Goal: Task Accomplishment & Management: Complete application form

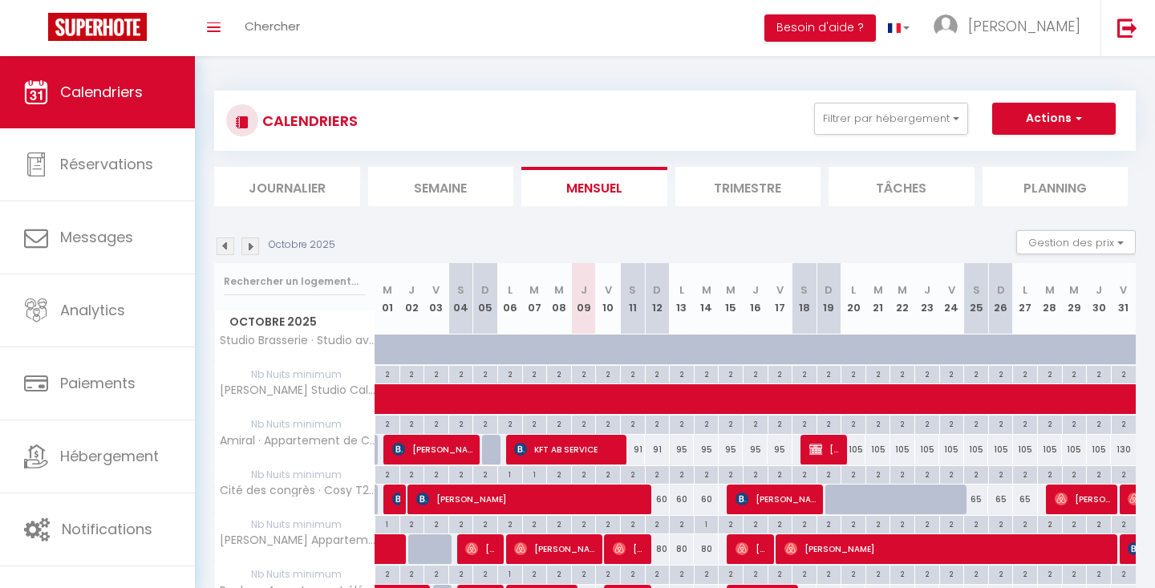
scroll to position [-1, 0]
click at [867, 196] on li "Tâches" at bounding box center [902, 186] width 146 height 39
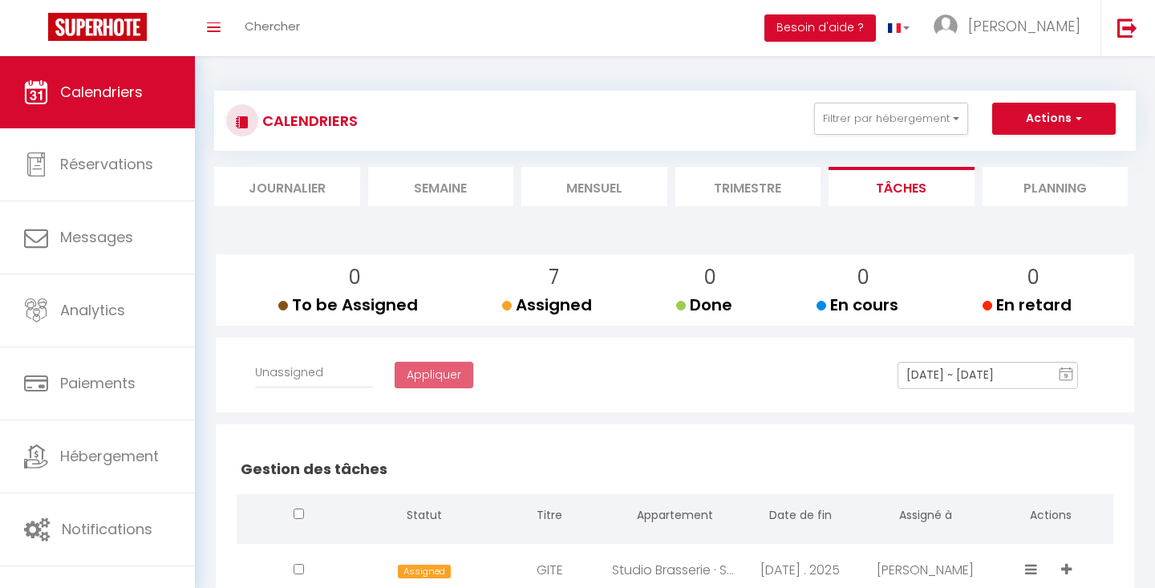
select select
checkbox input "false"
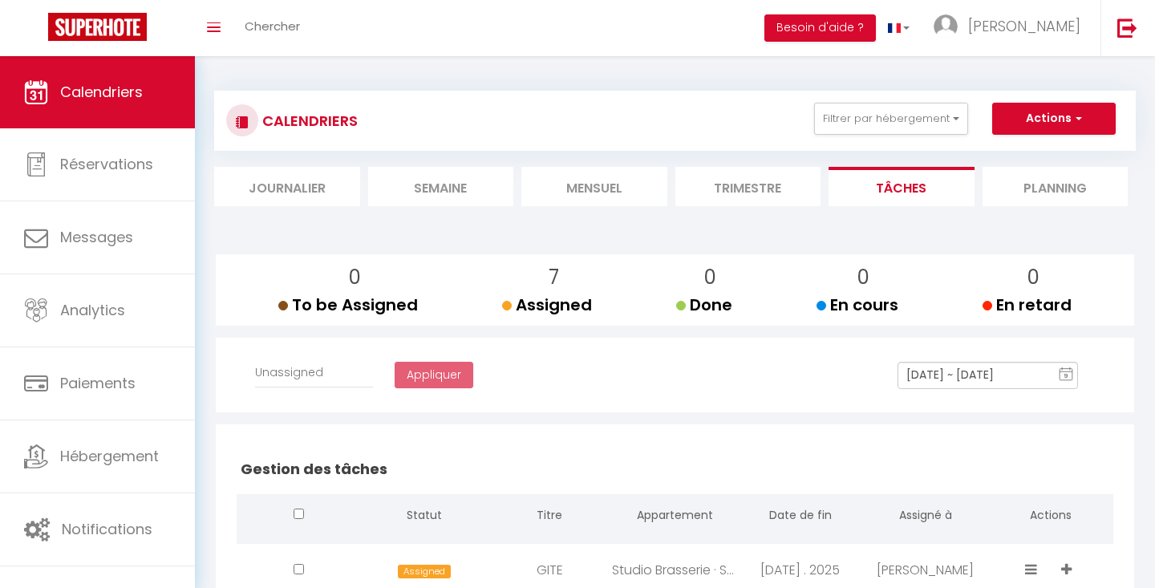
checkbox input "false"
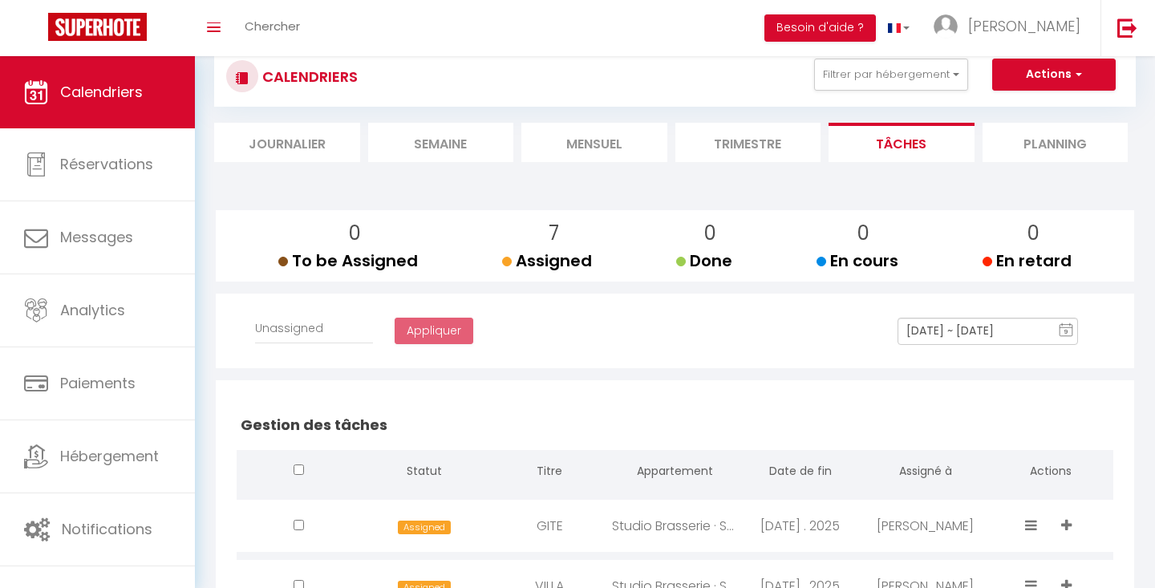
scroll to position [6, 0]
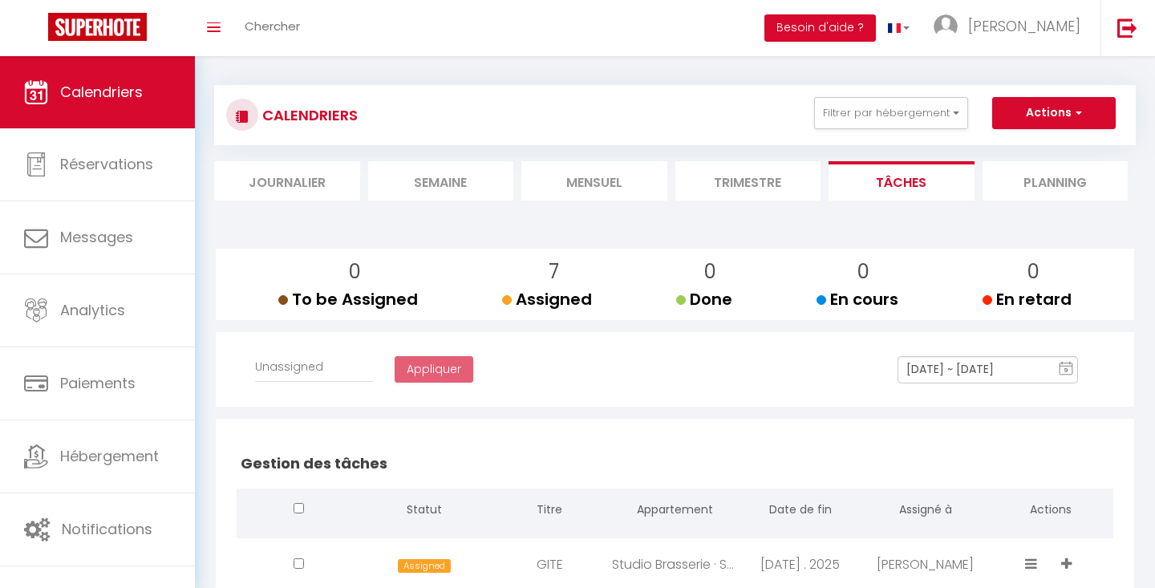
click at [1038, 100] on button "Actions" at bounding box center [1054, 113] width 124 height 32
click at [1026, 144] on link "Créer une tâche" at bounding box center [1018, 150] width 103 height 24
select select
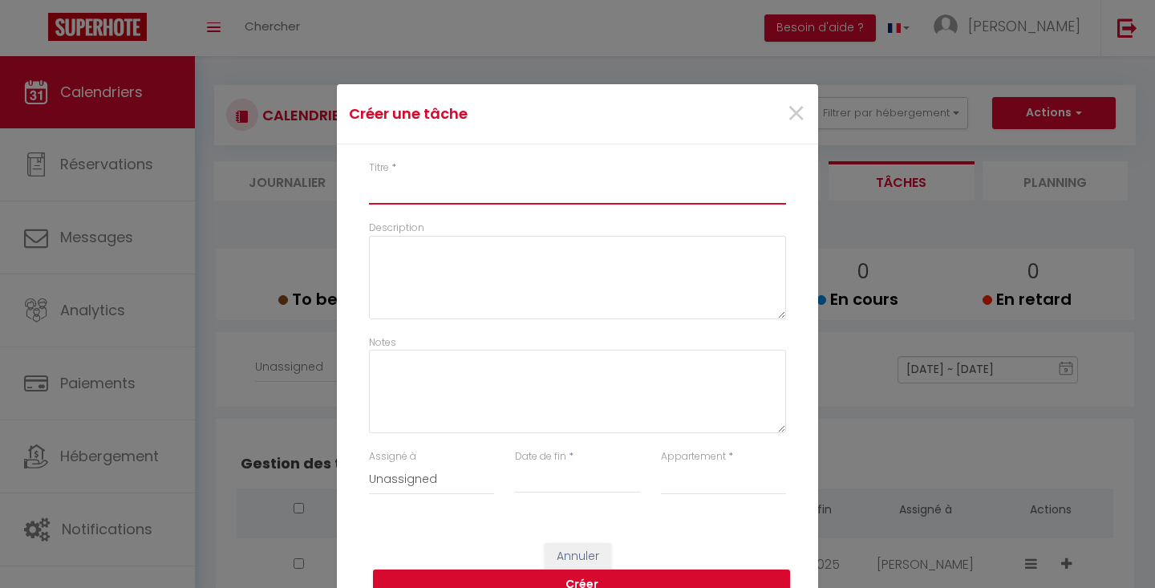
click at [677, 177] on input "Titre" at bounding box center [577, 190] width 417 height 29
type input "G"
select select
type input "GI"
select select
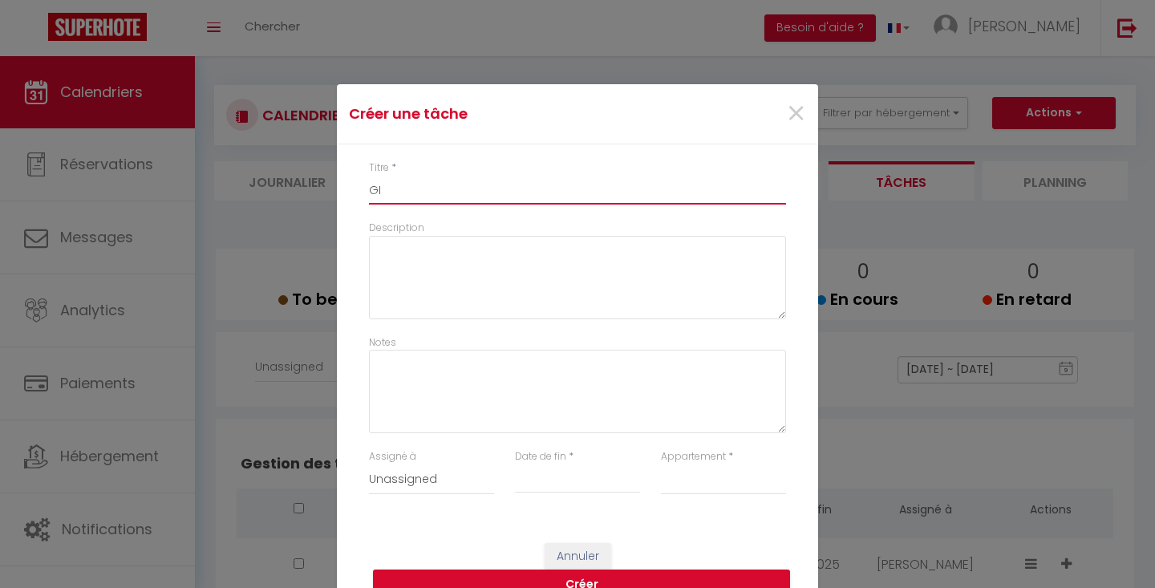
type input "GIT"
select select
type input "GITE"
select select
type input "GITE"
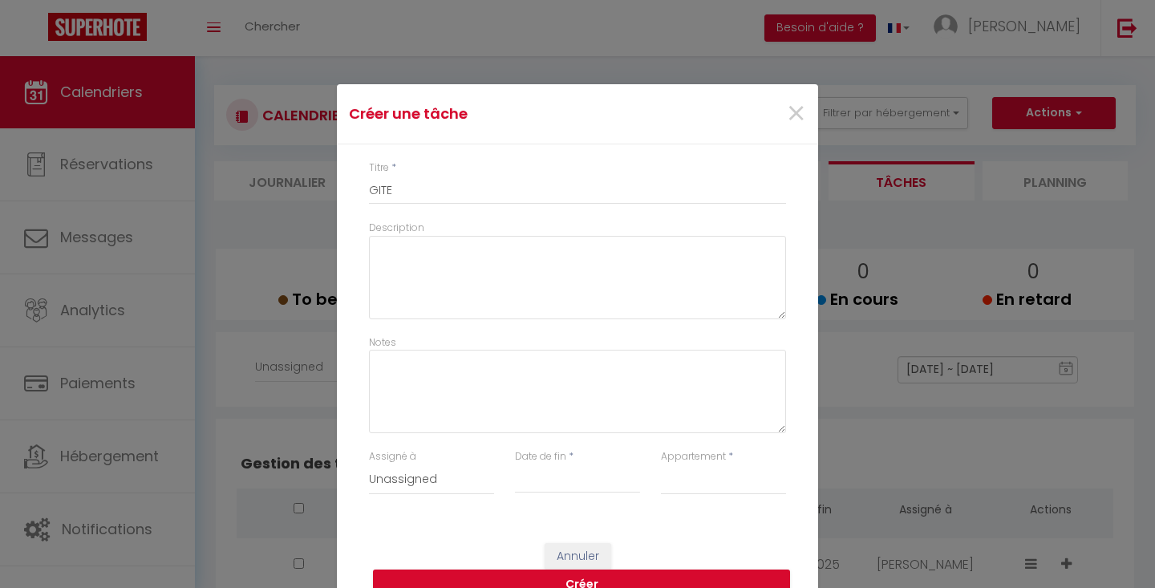
click at [576, 482] on input "Date de fin" at bounding box center [577, 480] width 125 height 21
click at [541, 418] on span "20" at bounding box center [543, 416] width 34 height 32
type input "[DATE]"
select select
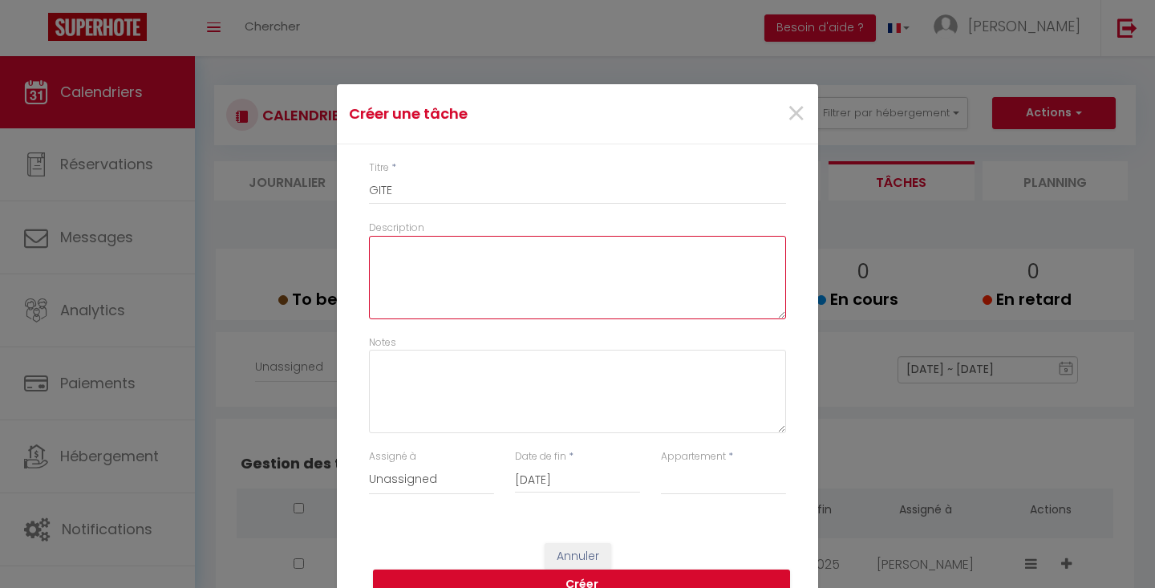
click at [502, 294] on textarea "Description" at bounding box center [577, 277] width 417 height 83
type textarea "1"
select select
type textarea "11"
select select
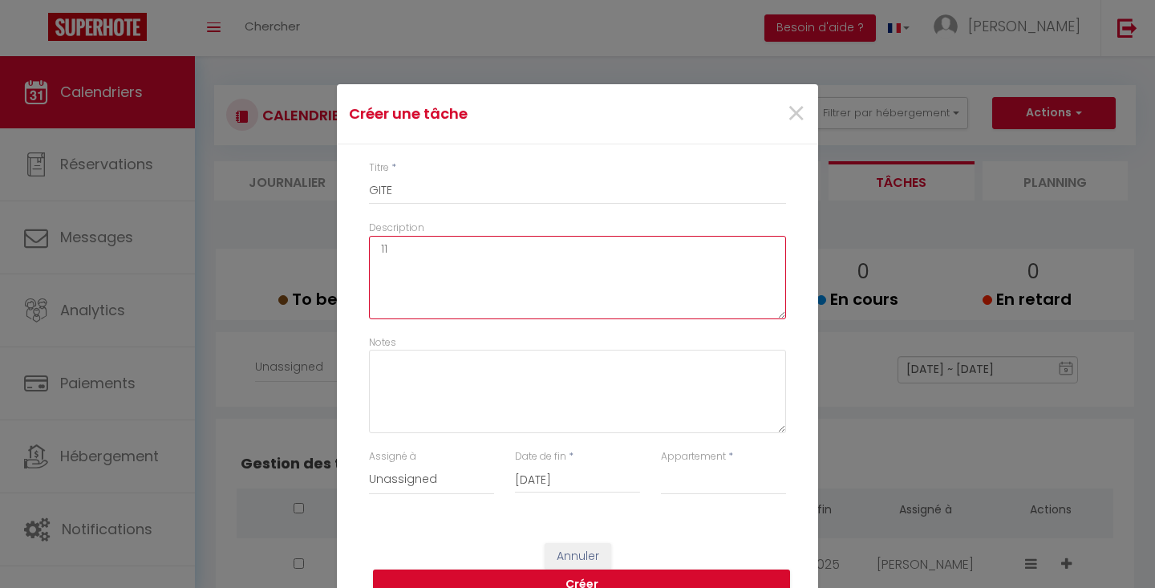
type textarea "11h"
select select
type textarea "11h"
select select
type textarea "11h ."
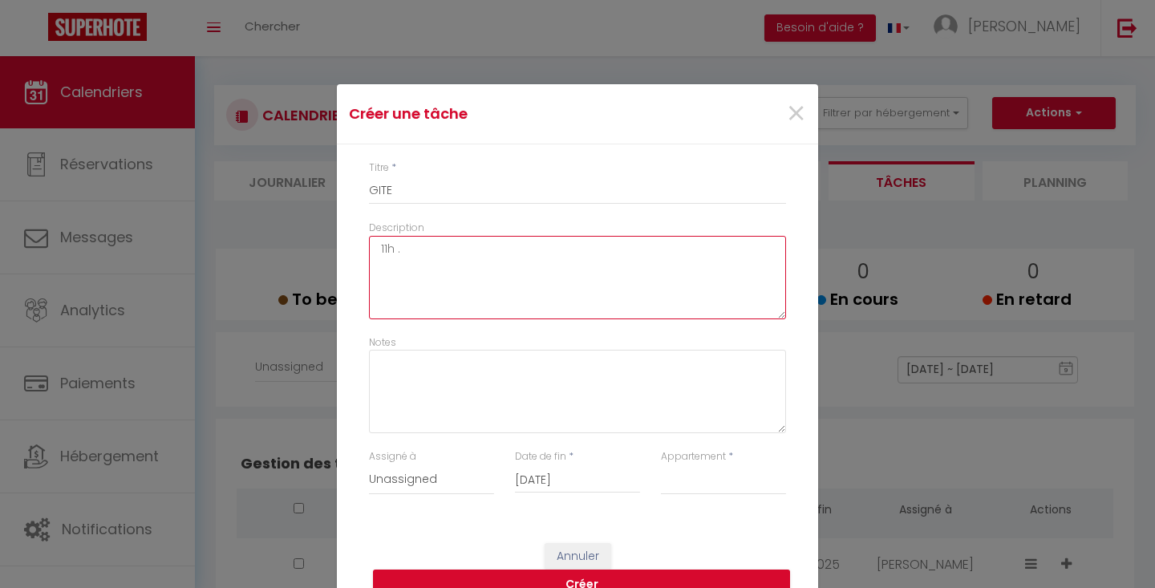
select select
type textarea "11h"
select select
type textarea "11h /"
select select
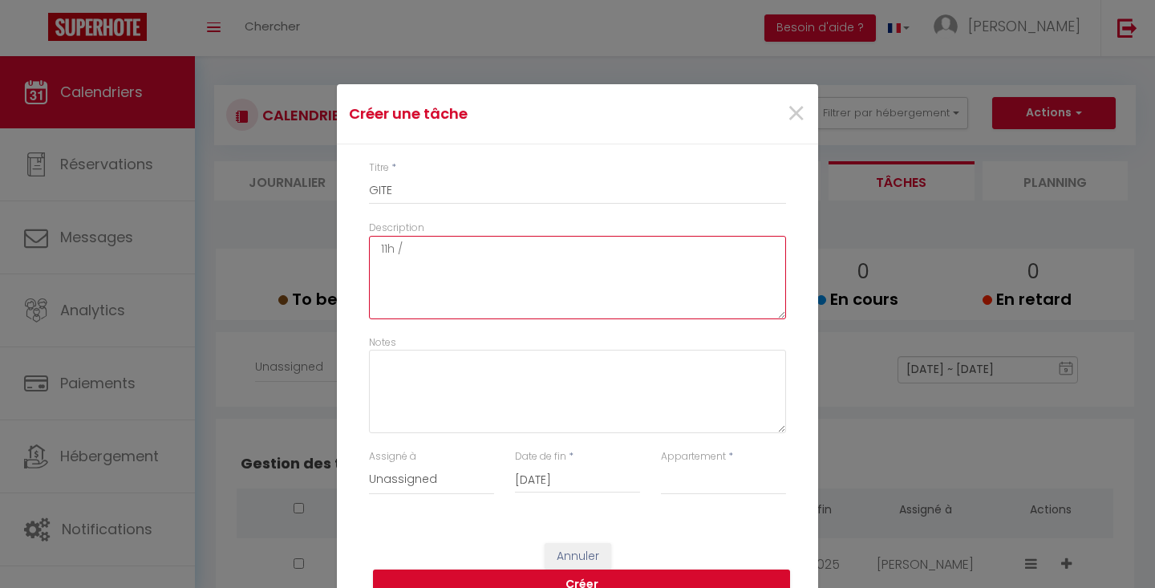
type textarea "11h /"
select select
type textarea "11h / 1"
select select
type textarea "11h / 17"
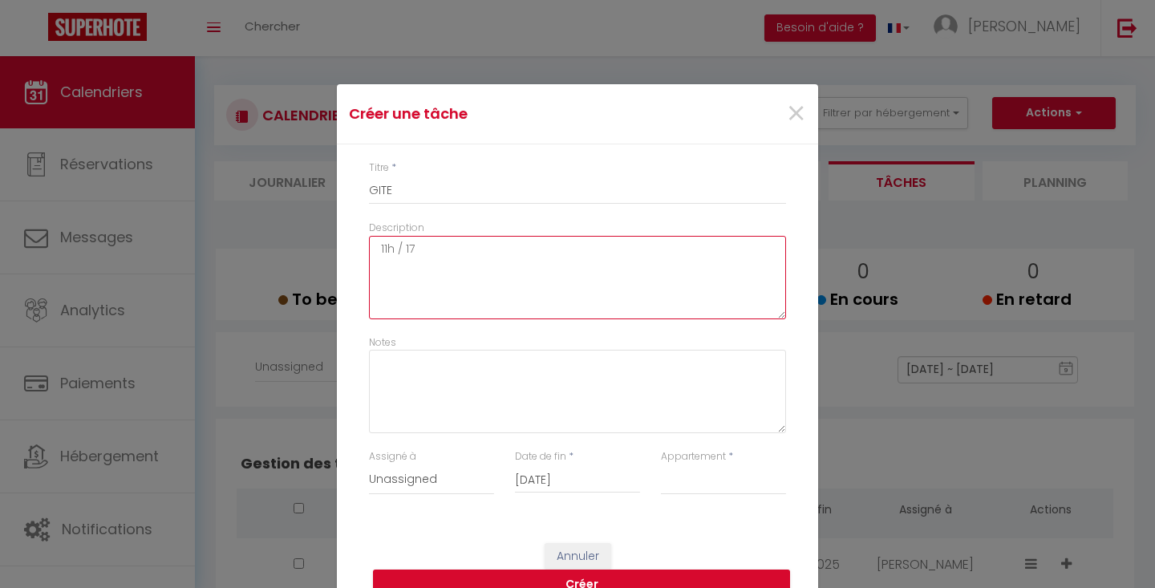
select select
type textarea "11h / 17h"
select select
type textarea "11h / 17h"
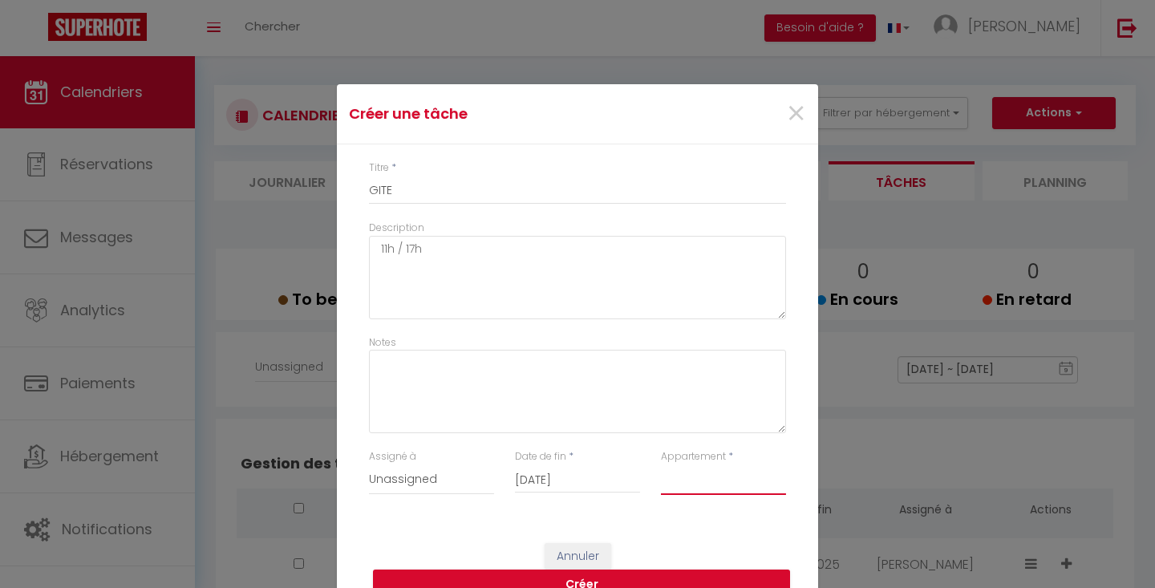
select select "35596"
click at [649, 576] on button "Créer" at bounding box center [581, 585] width 417 height 30
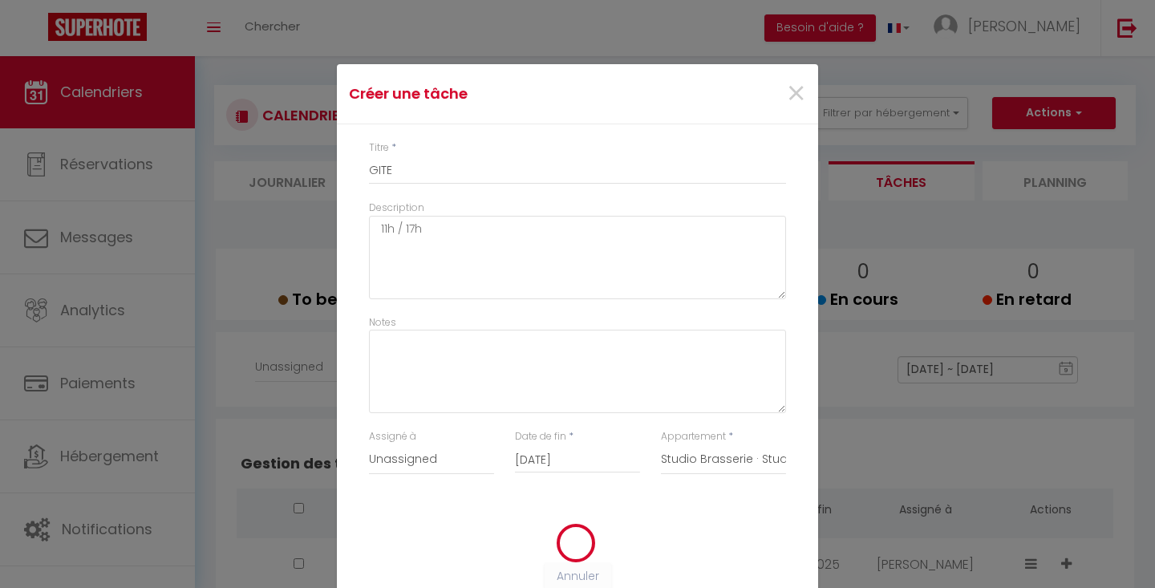
type input "GITE"
select select
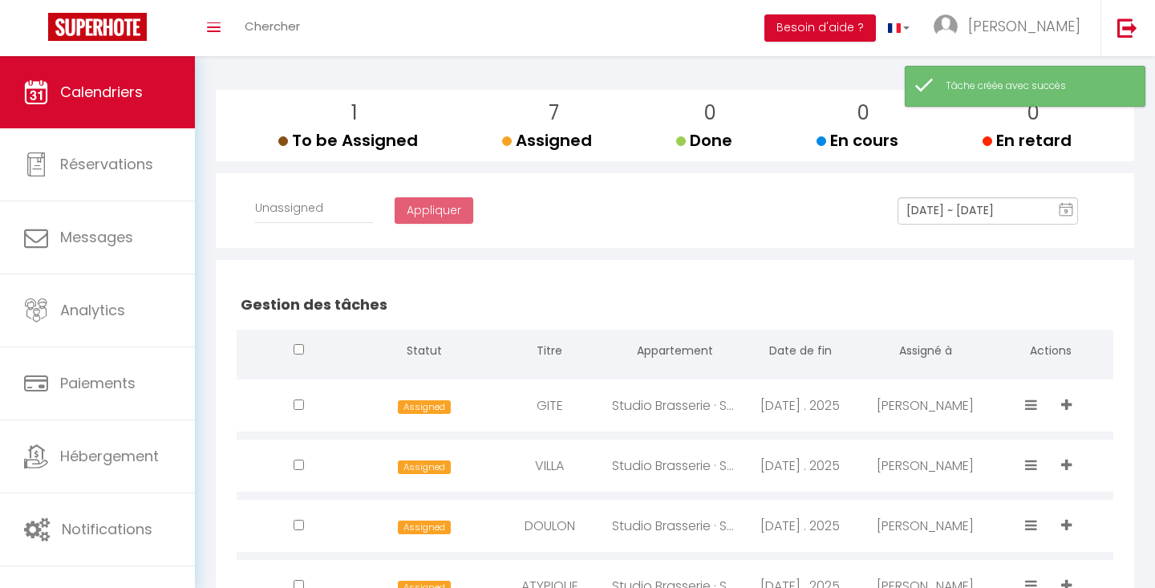
scroll to position [187, 0]
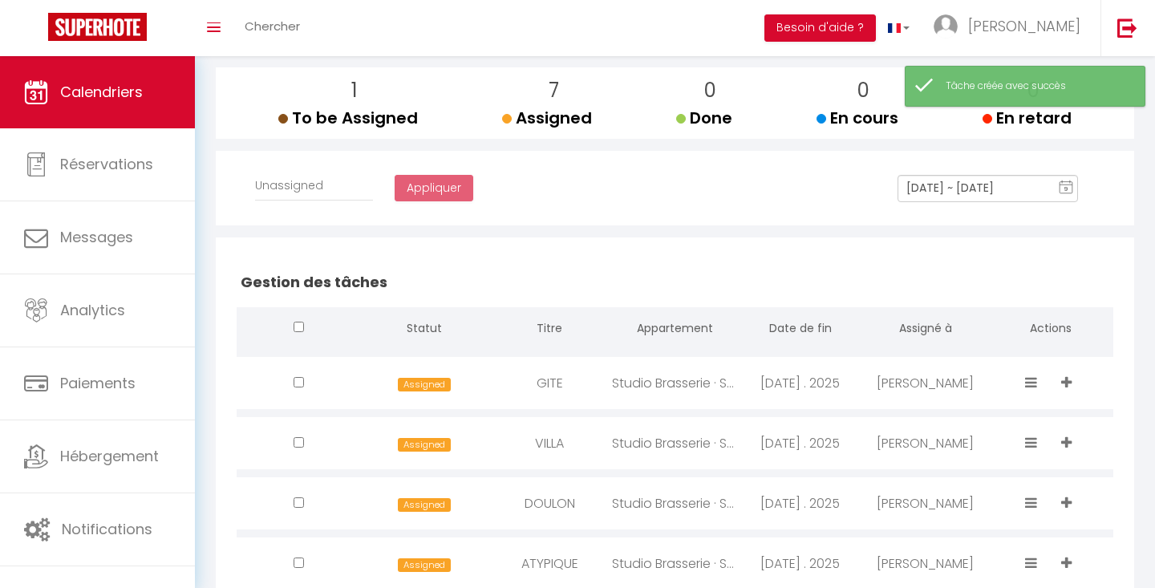
click at [662, 386] on div "Studio Brasserie · Studio avec Terrasse + Parking Sécur. [GEOGRAPHIC_DATA]" at bounding box center [674, 383] width 125 height 52
select select "34949"
type input "[DATE]"
select select
checkbox input "false"
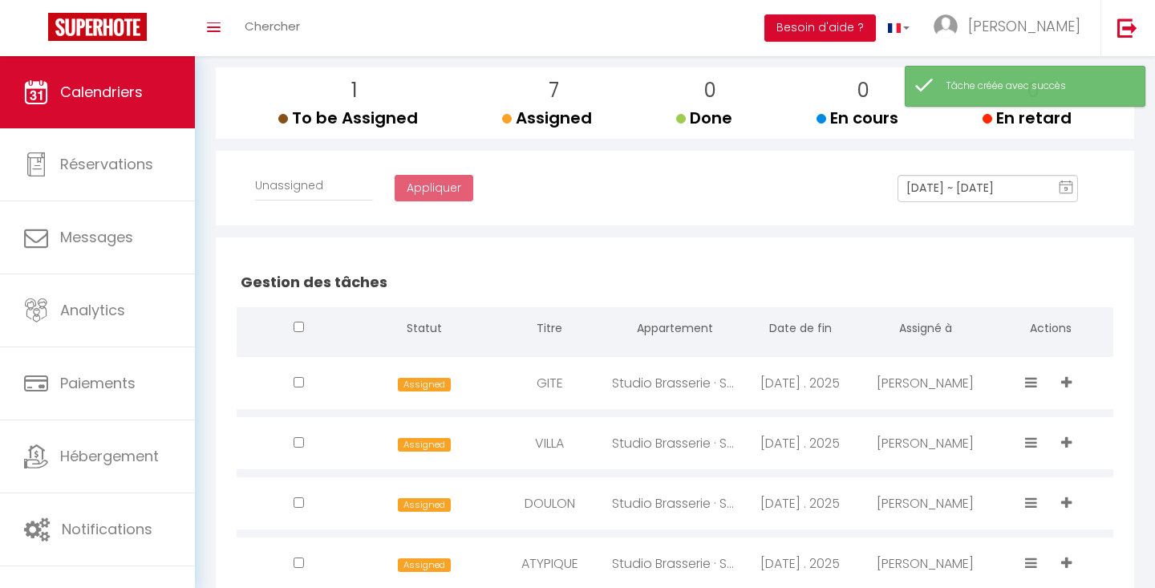
checkbox input "false"
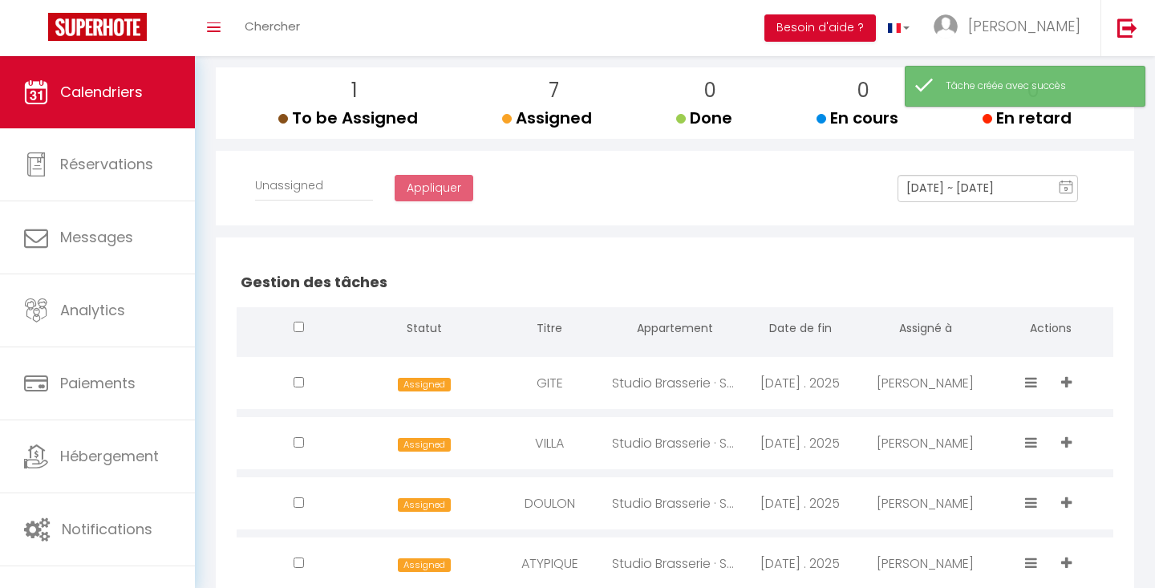
checkbox input "false"
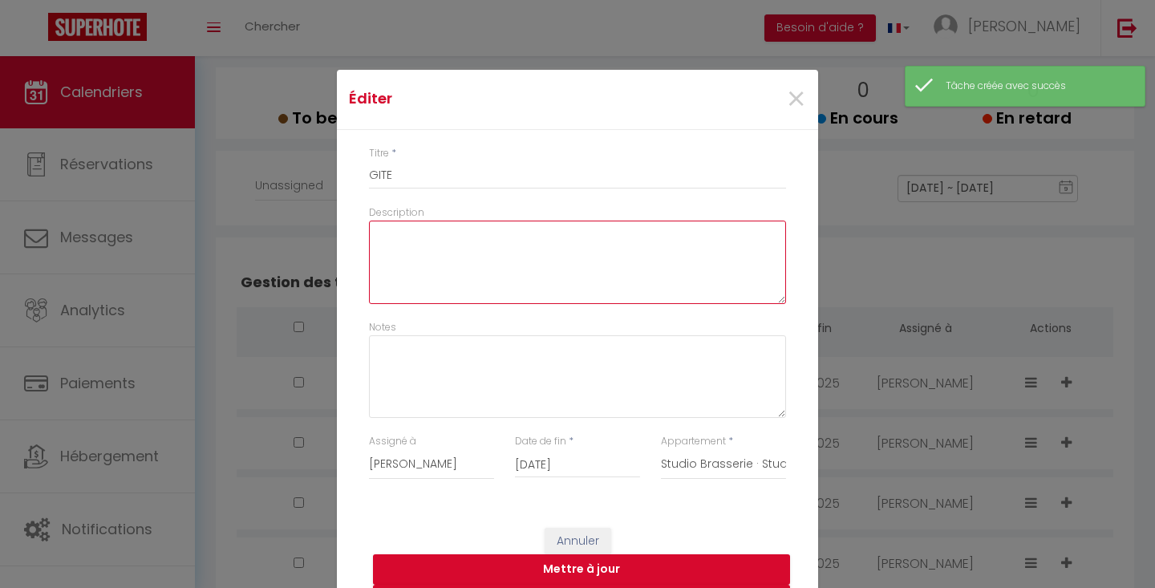
click at [509, 276] on textarea "Description" at bounding box center [577, 262] width 417 height 83
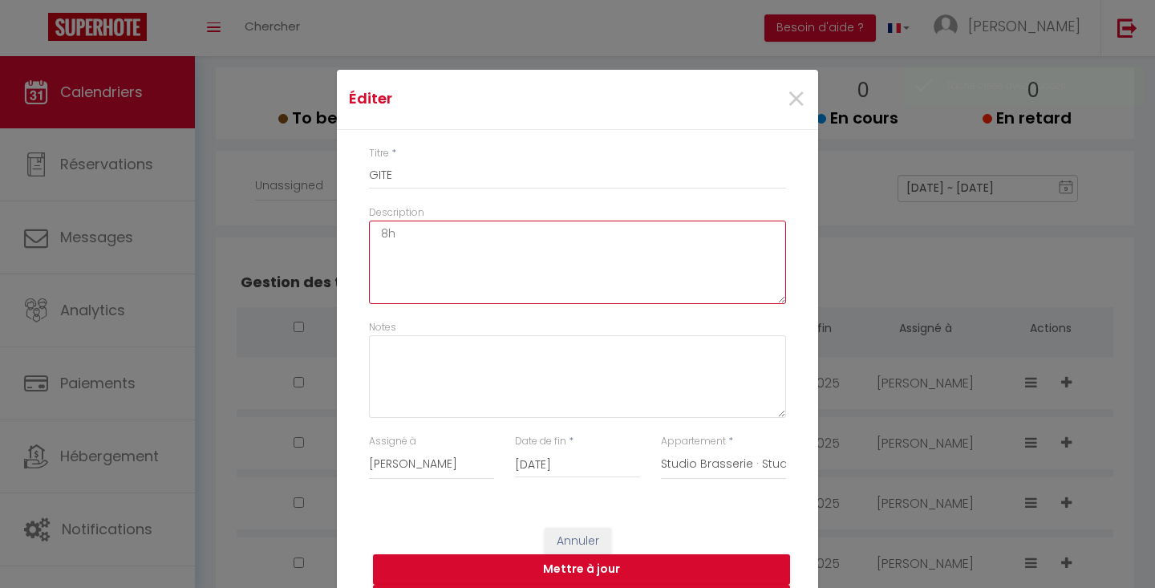
type textarea "8"
type textarea "7h / 17h"
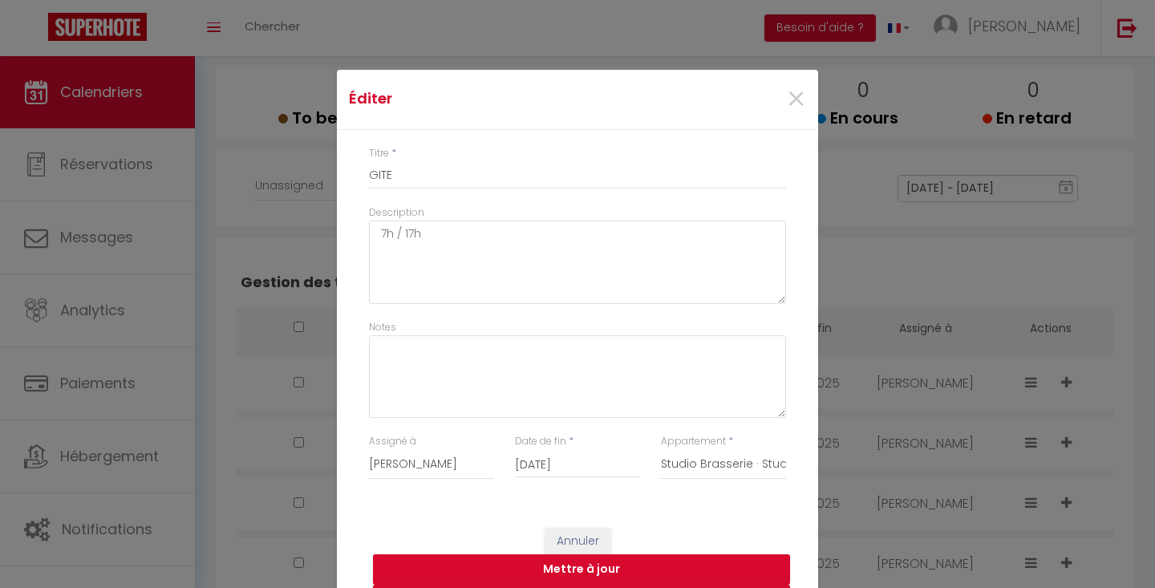
click at [607, 560] on button "Mettre à jour" at bounding box center [581, 569] width 417 height 30
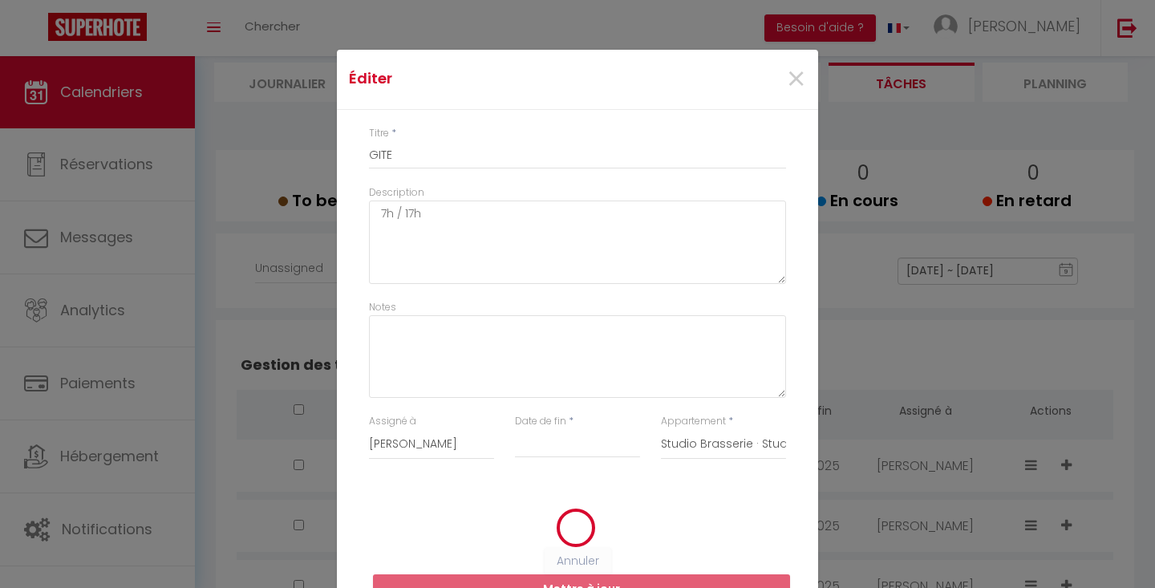
select select
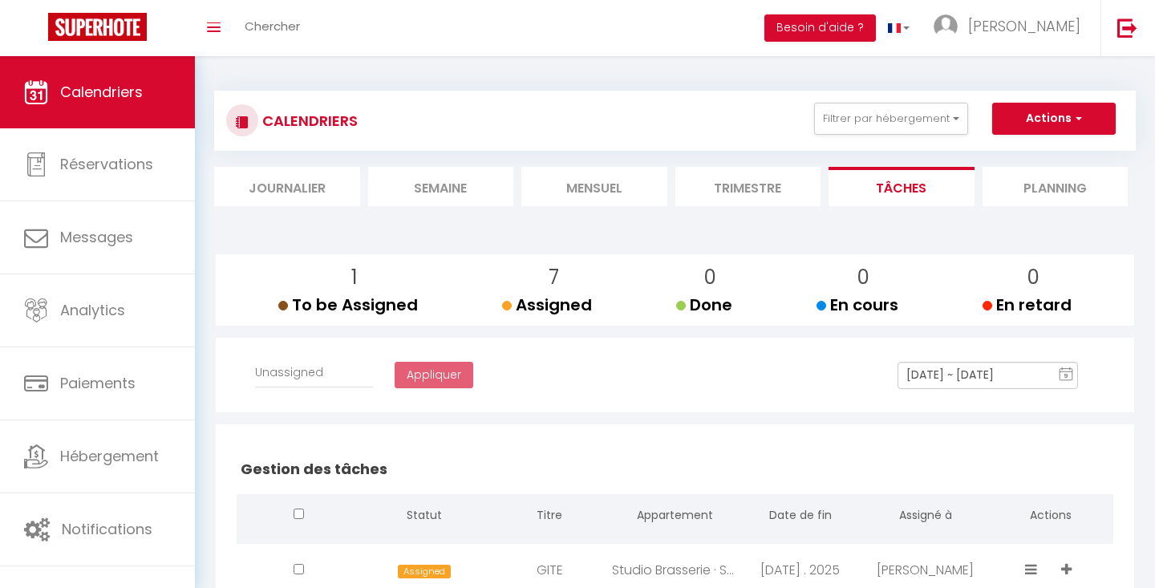
scroll to position [0, 0]
click at [1041, 119] on button "Actions" at bounding box center [1054, 119] width 124 height 32
click at [1033, 148] on link "Créer une tâche" at bounding box center [1018, 156] width 103 height 24
select select
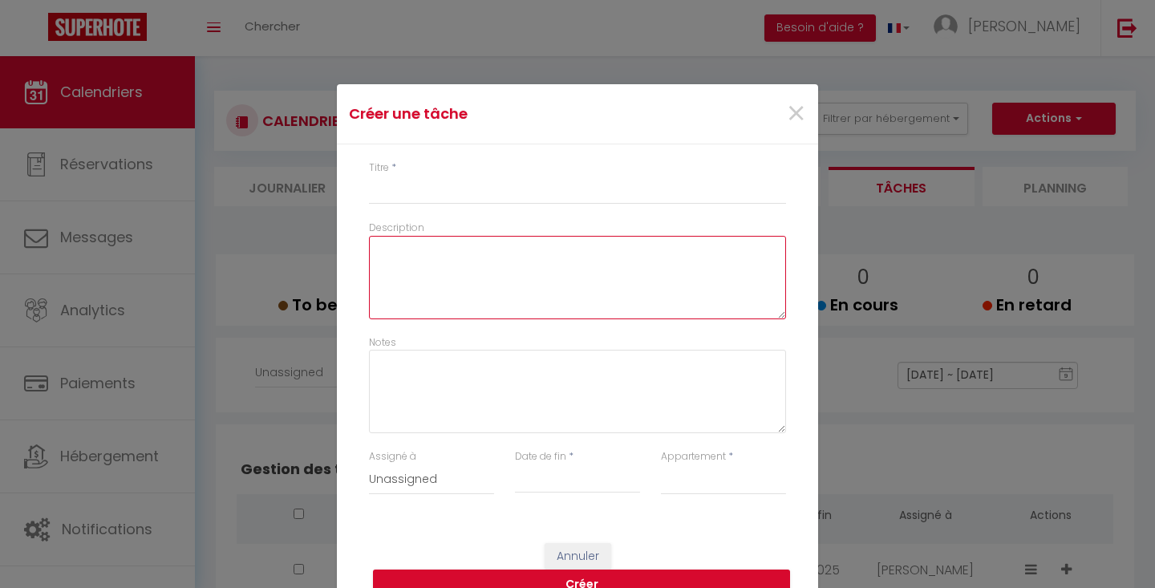
click at [578, 281] on textarea "Description" at bounding box center [577, 277] width 417 height 83
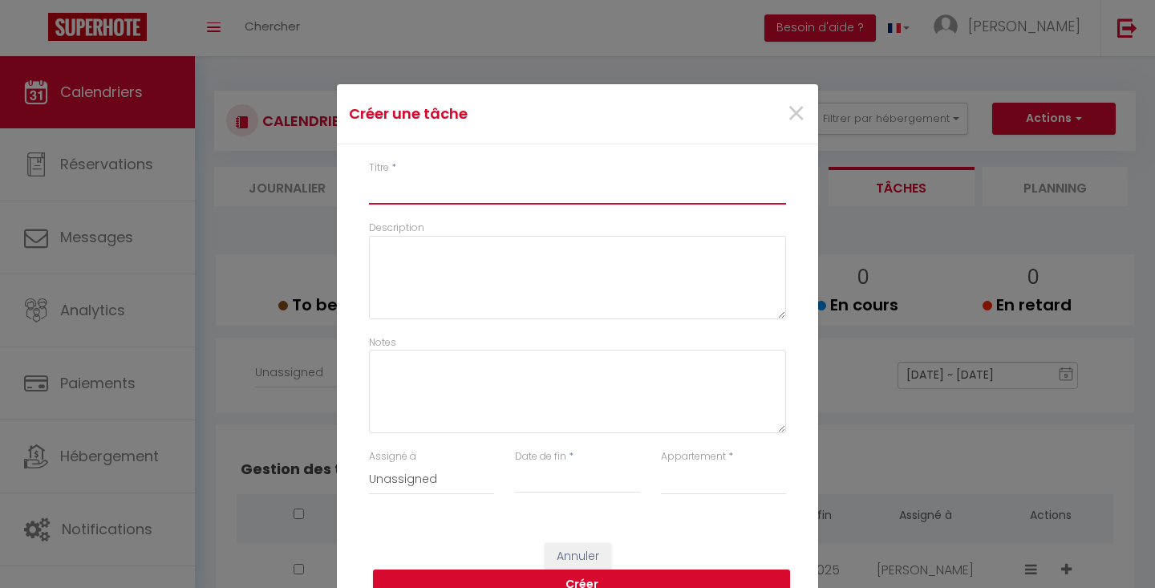
click at [560, 200] on input "Titre" at bounding box center [577, 190] width 417 height 29
type input "A"
select select
type input "AT"
select select
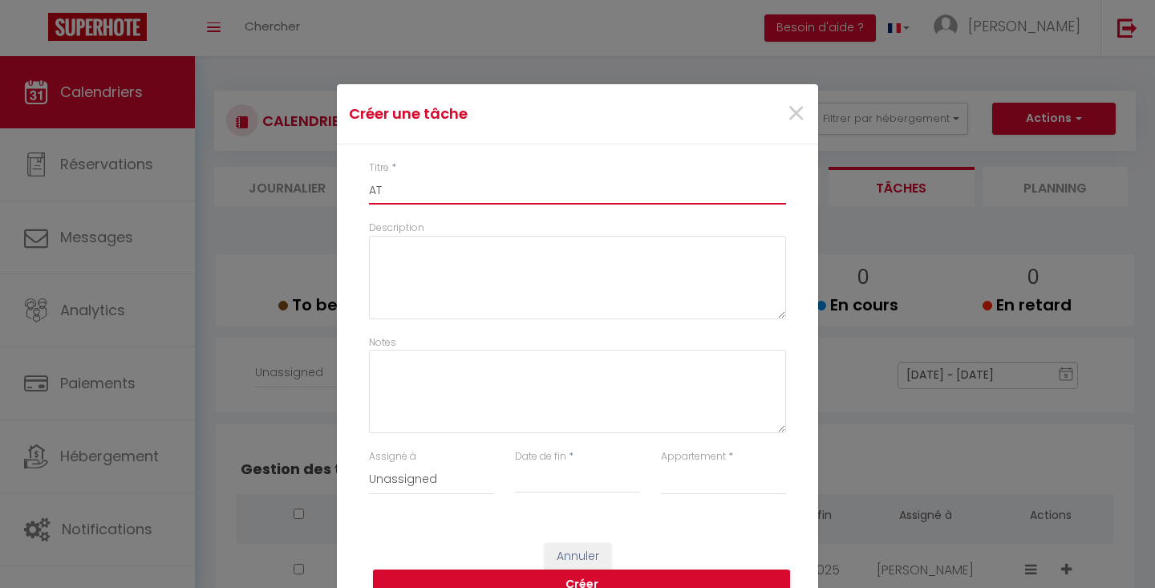
type input "ATY"
select select
type input "ATYP"
select select
type input "ATYPI"
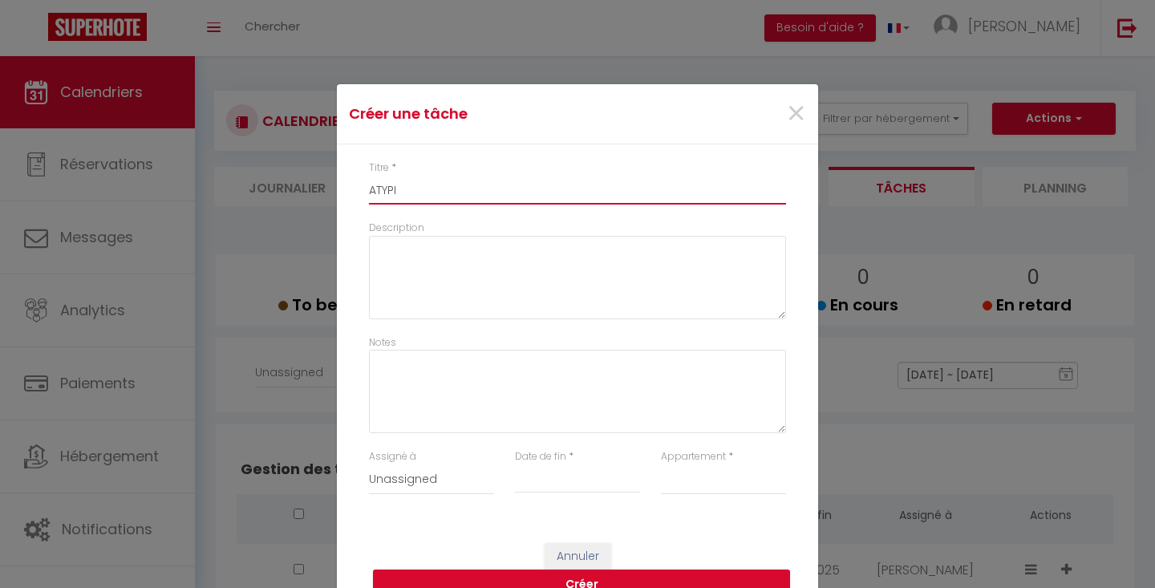
select select
type input "ATYPIQ"
select select
type input "ATYPIQU"
select select
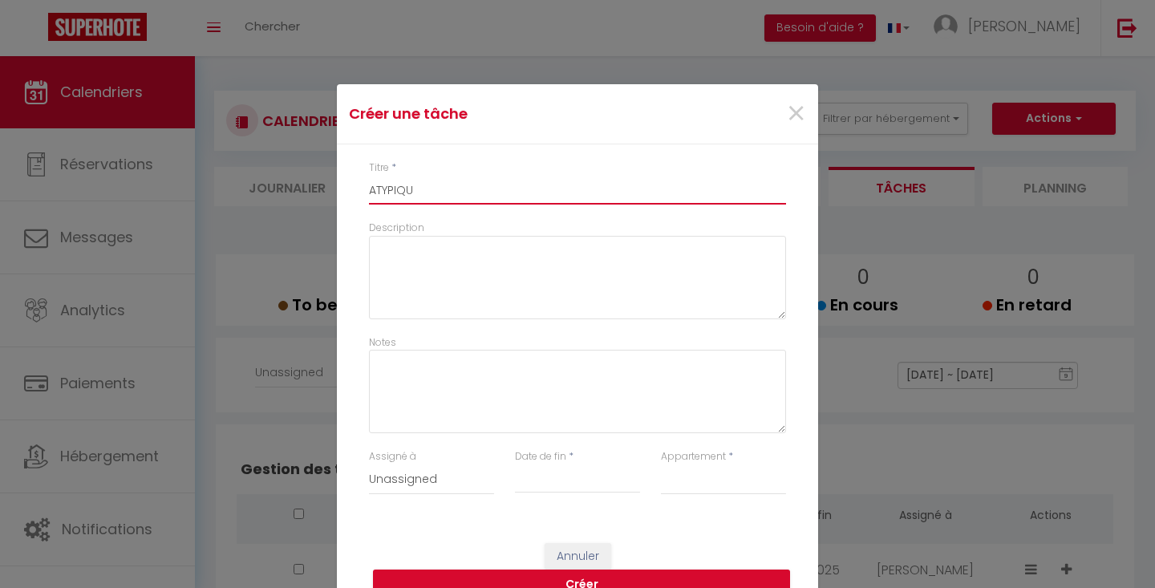
type input "ATYPIQUE"
select select
type input "ATYPIQUE"
click at [558, 477] on input "Date de fin" at bounding box center [577, 480] width 125 height 21
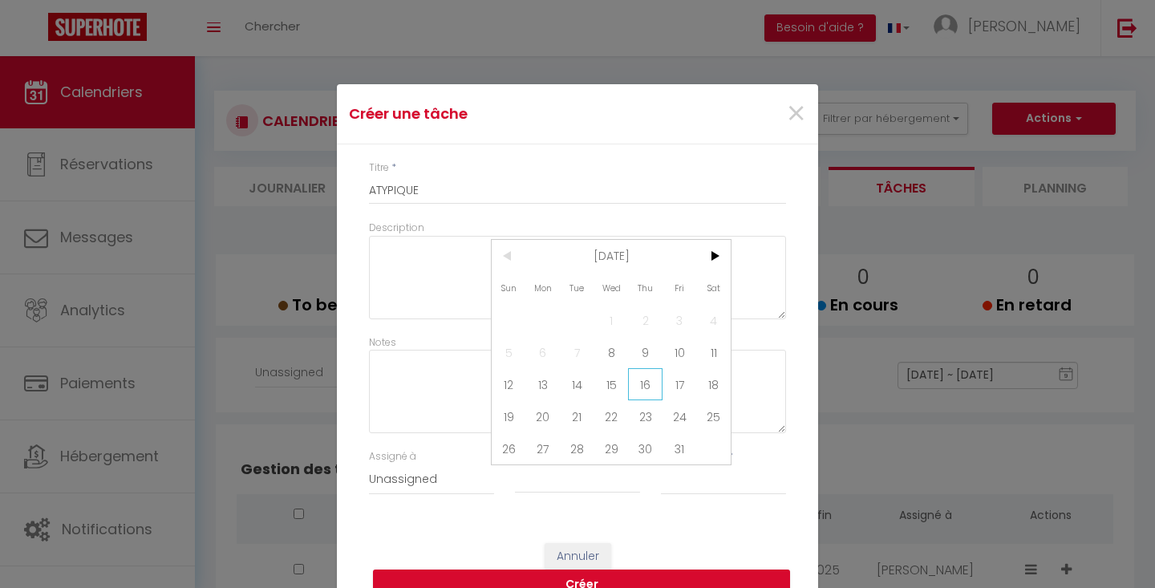
click at [635, 388] on span "16" at bounding box center [645, 384] width 34 height 32
type input "[DATE]"
select select "35596"
click at [659, 578] on button "Créer" at bounding box center [581, 585] width 417 height 30
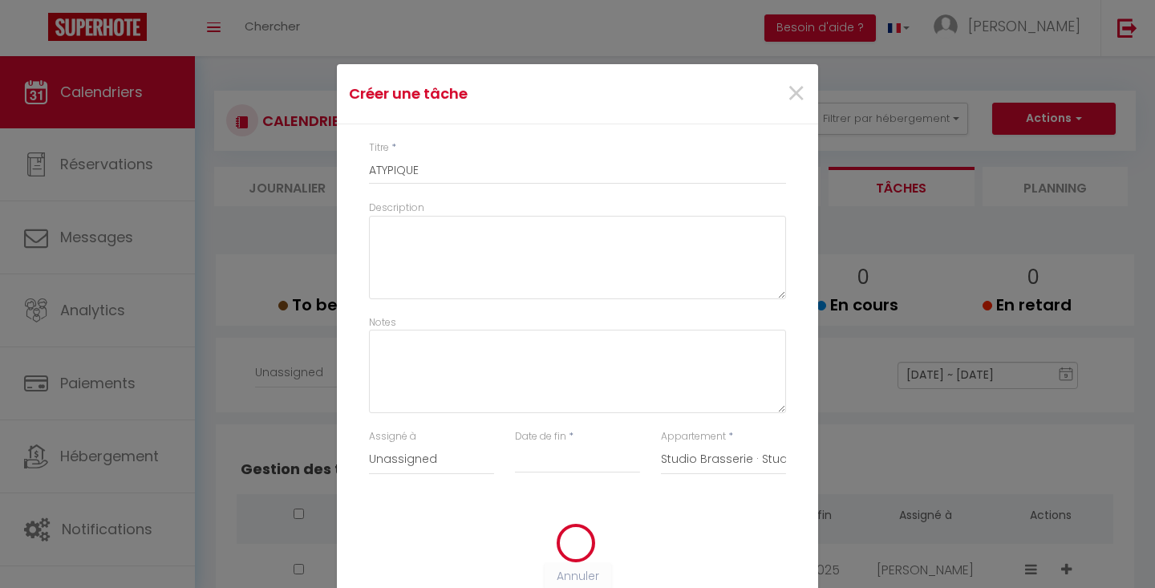
select select
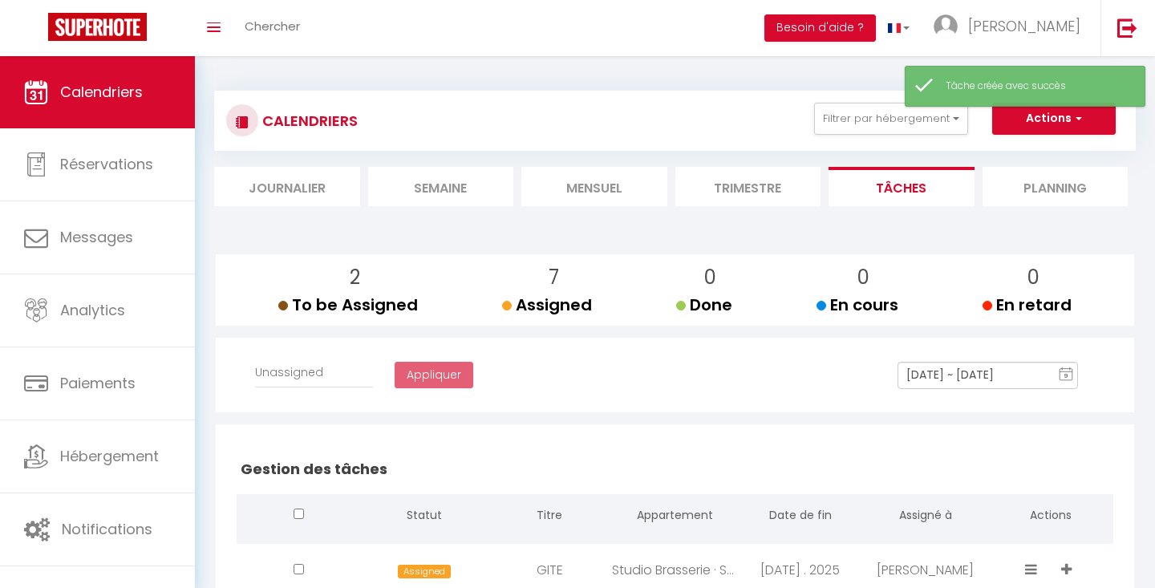
click at [1032, 126] on button "Actions" at bounding box center [1054, 119] width 124 height 32
click at [1024, 146] on link "Créer une tâche" at bounding box center [1018, 156] width 103 height 24
select select
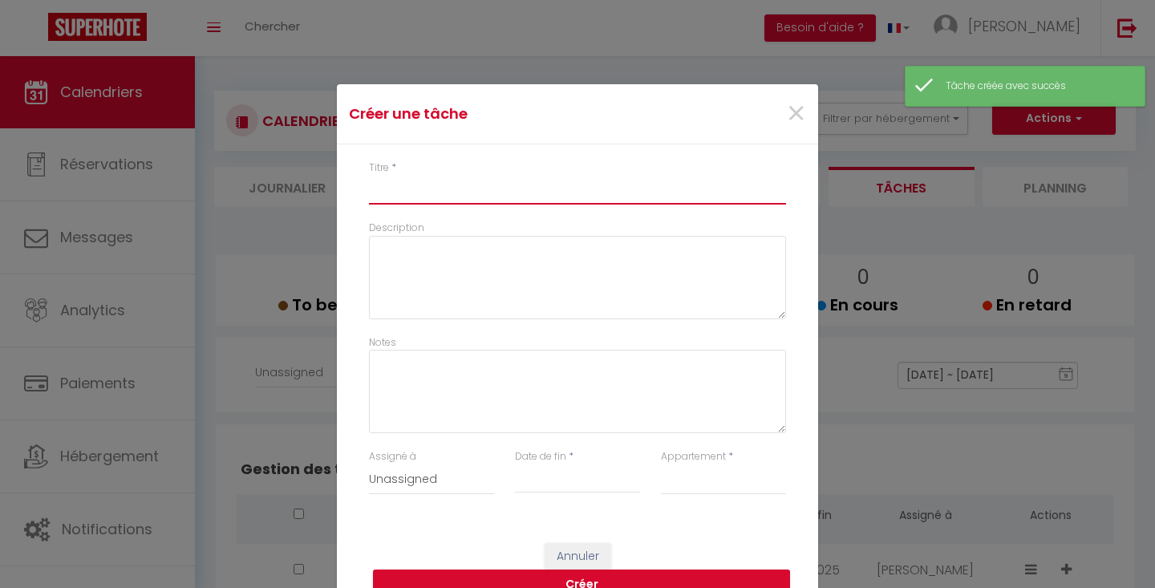
click at [654, 204] on input "Titre" at bounding box center [577, 190] width 417 height 29
type input "A"
select select
type input "AT"
select select
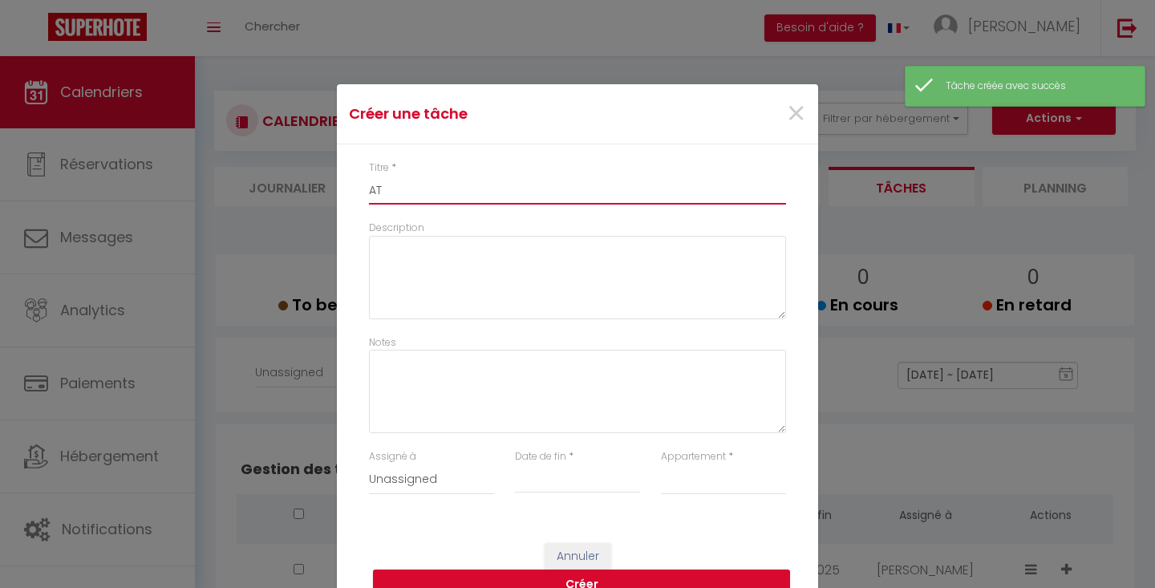
type input "ATY"
select select
type input "ATYP"
select select
type input "ATYPI"
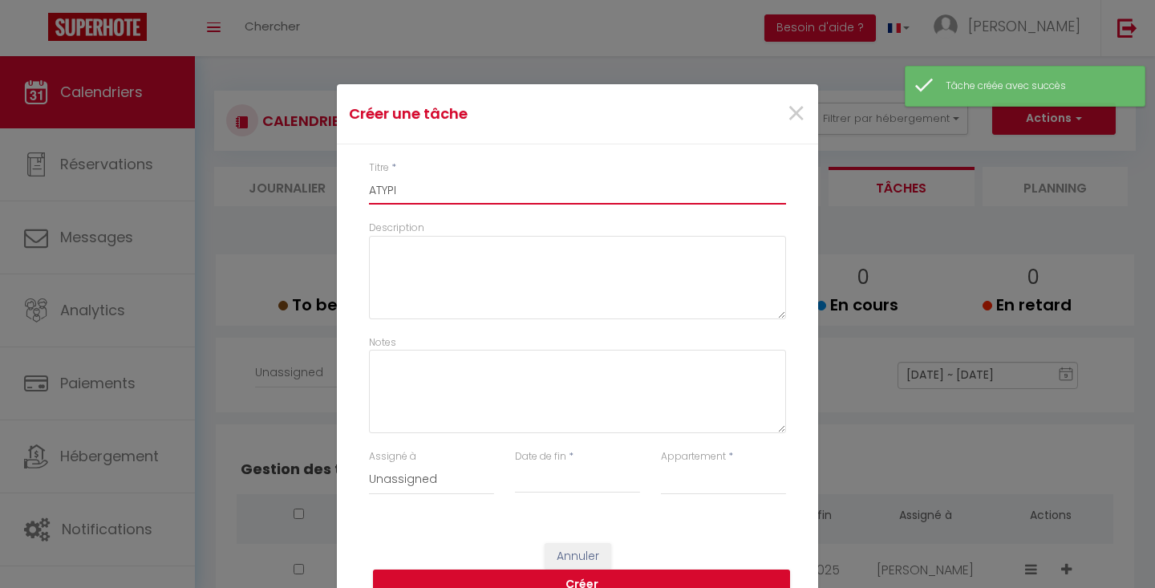
select select
type input "ATYPIQ"
select select
type input "ATYPIQU"
select select
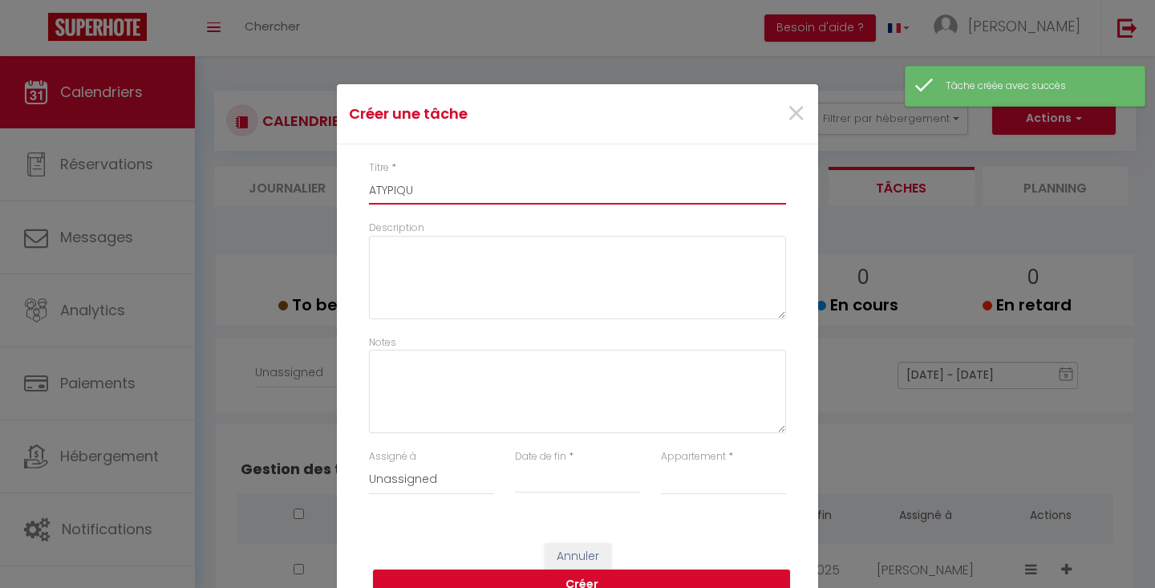
type input "ATYPIQUE"
select select
type input "ATYPIQUE"
click at [570, 489] on input "Date de fin" at bounding box center [577, 480] width 125 height 21
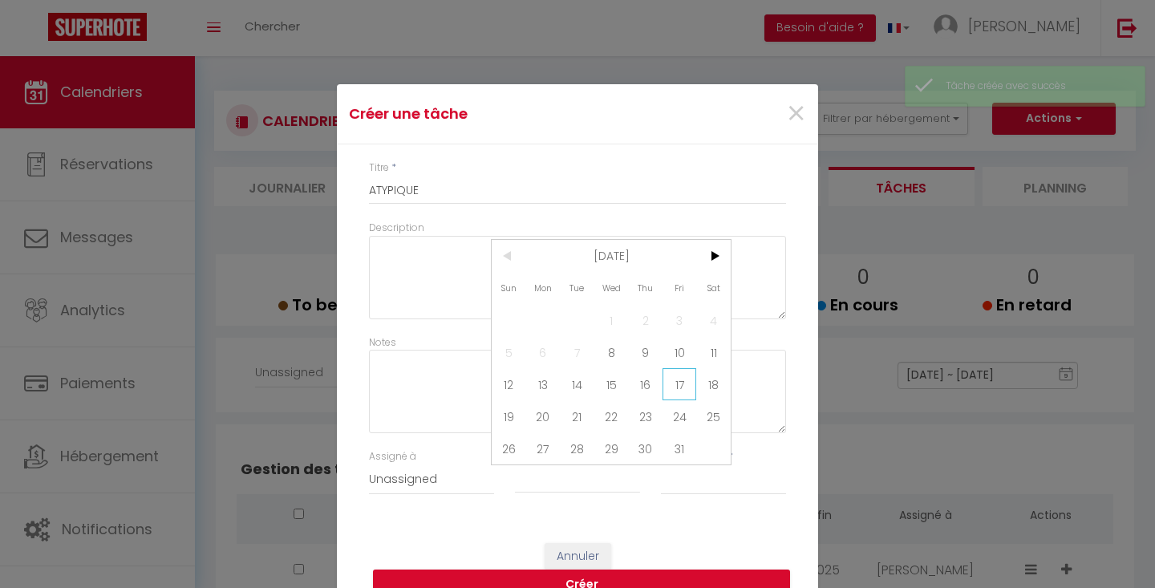
click at [671, 386] on span "17" at bounding box center [680, 384] width 34 height 32
type input "[DATE]"
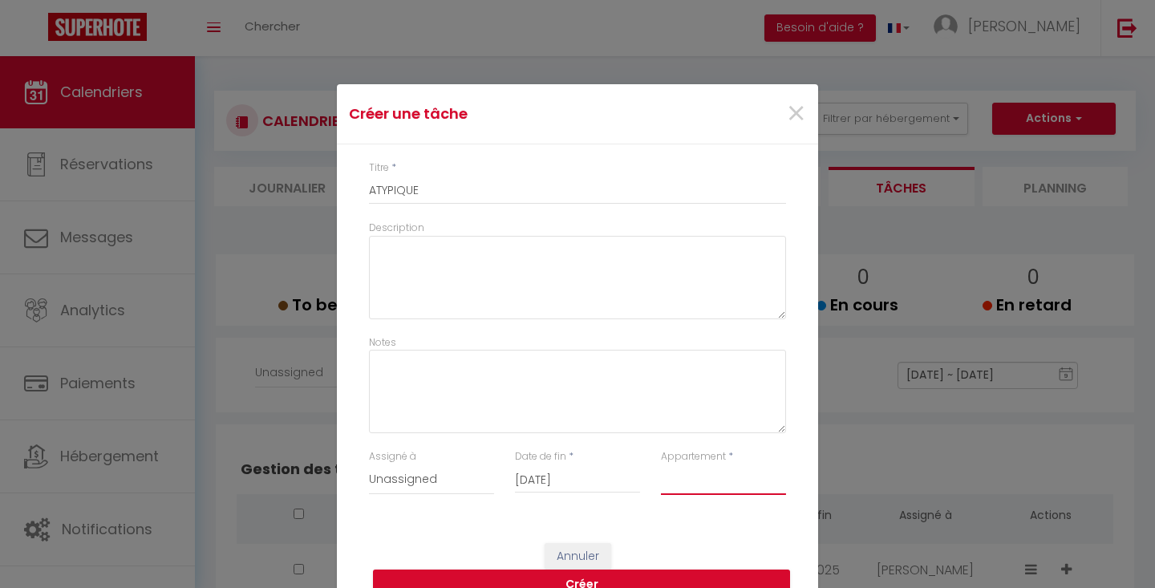
select select "35596"
click at [670, 572] on button "Créer" at bounding box center [581, 585] width 417 height 30
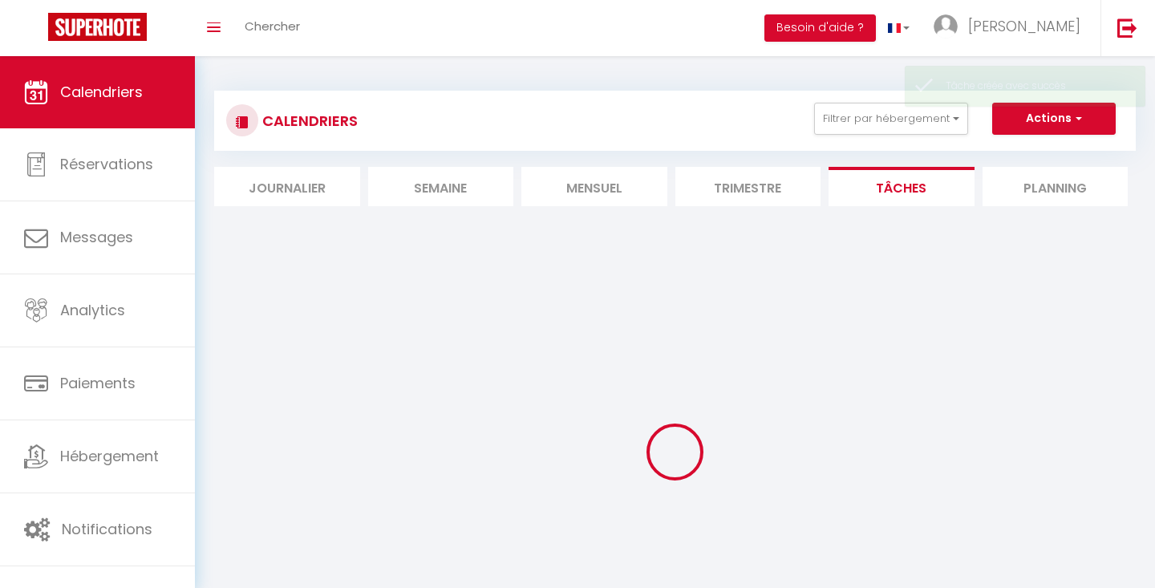
select select
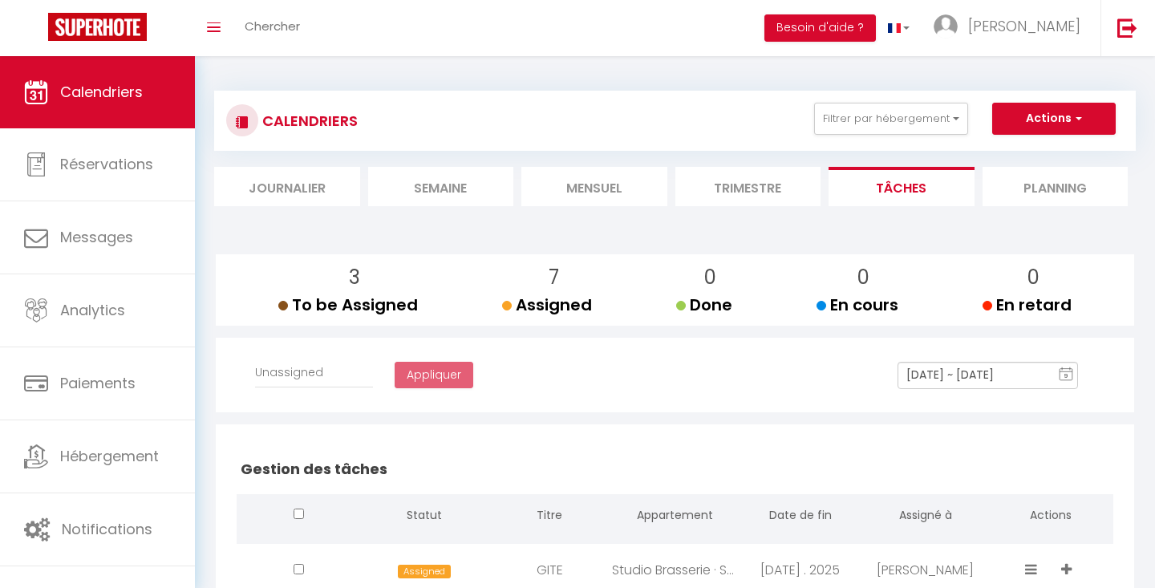
click at [1060, 121] on button "Actions" at bounding box center [1054, 119] width 124 height 32
click at [1026, 156] on link "Créer une tâche" at bounding box center [1018, 156] width 103 height 24
select select
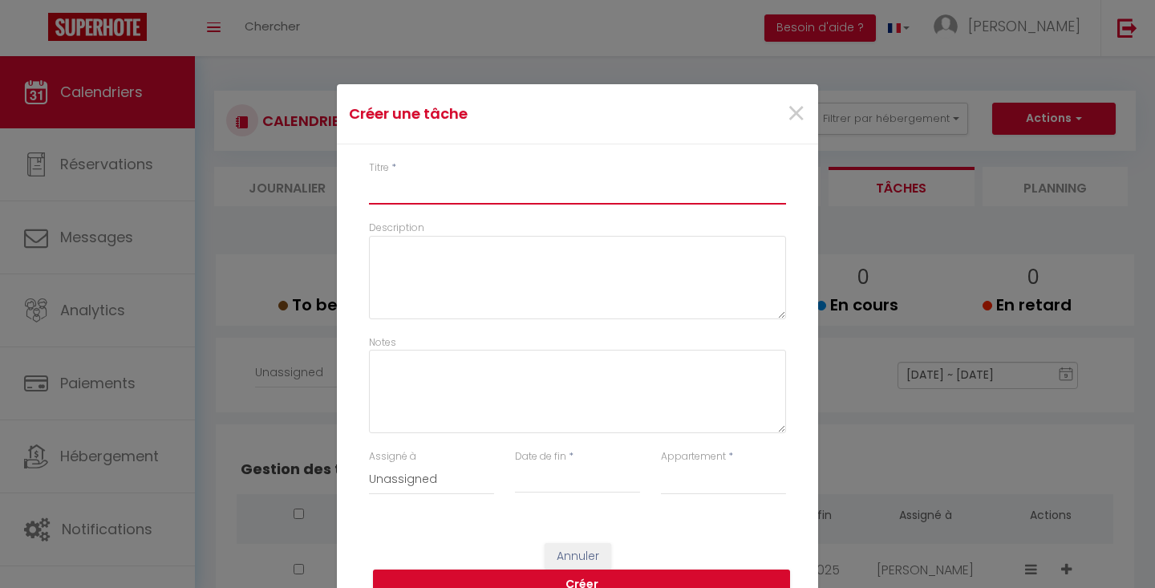
click at [700, 189] on input "Titre" at bounding box center [577, 190] width 417 height 29
type input "V"
select select
type input "VI"
select select
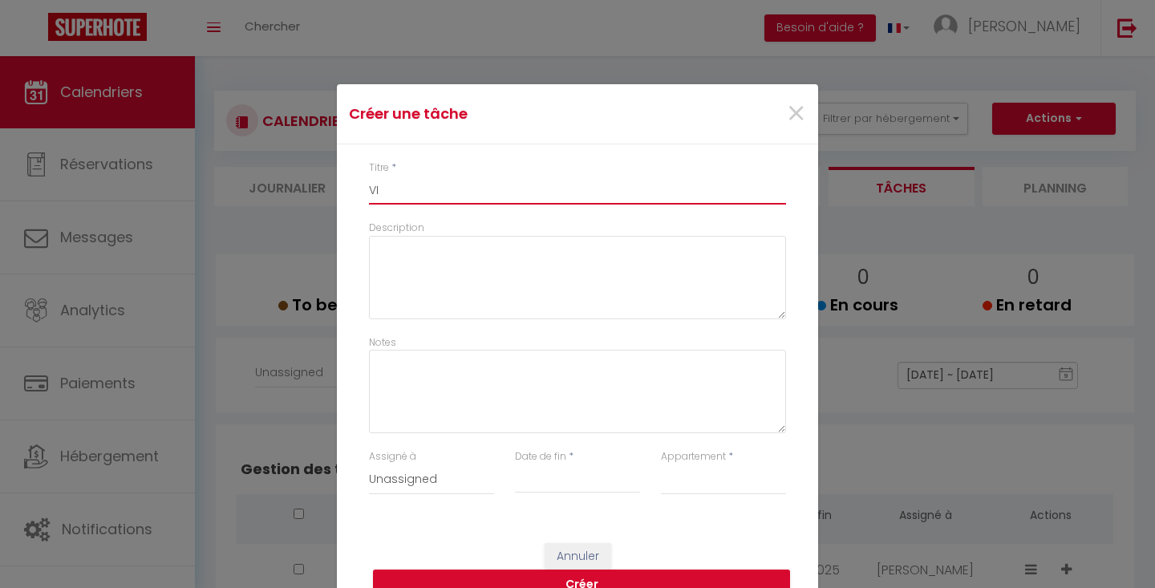
type input "VIL"
select select
type input "VILL"
select select
type input "VILLA"
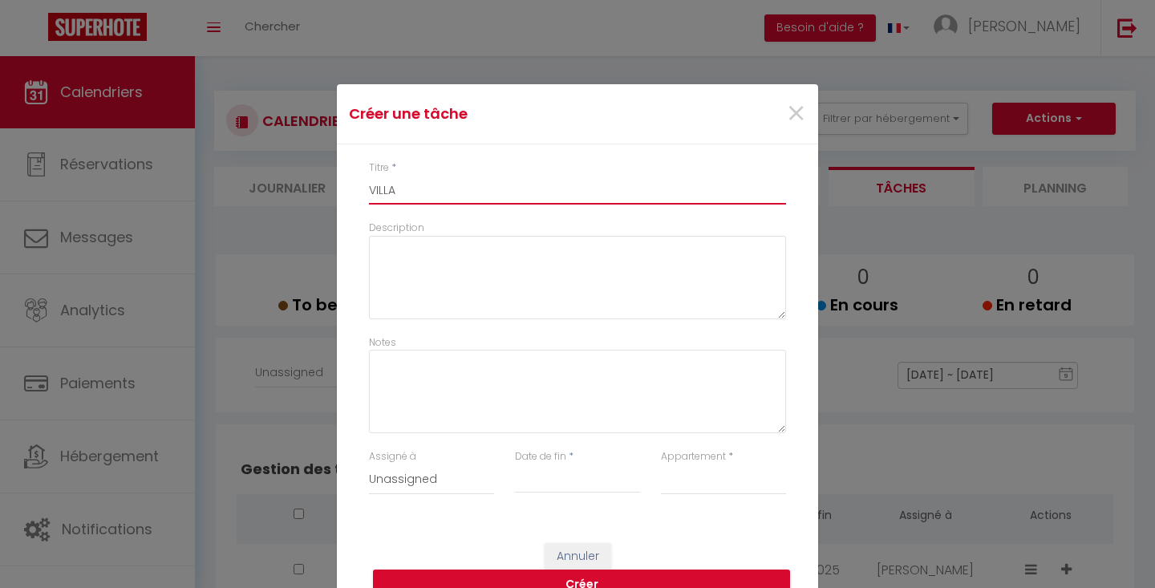
select select
type input "VILLA"
click at [580, 467] on div "< [DATE] > Sun Mon Tue Wed Thu Fri Sat 1 2 3 4 5 6 7 8 9 10 11 12 13 14 15 16 1…" at bounding box center [577, 478] width 125 height 29
click at [567, 479] on input "Date de fin" at bounding box center [577, 480] width 125 height 21
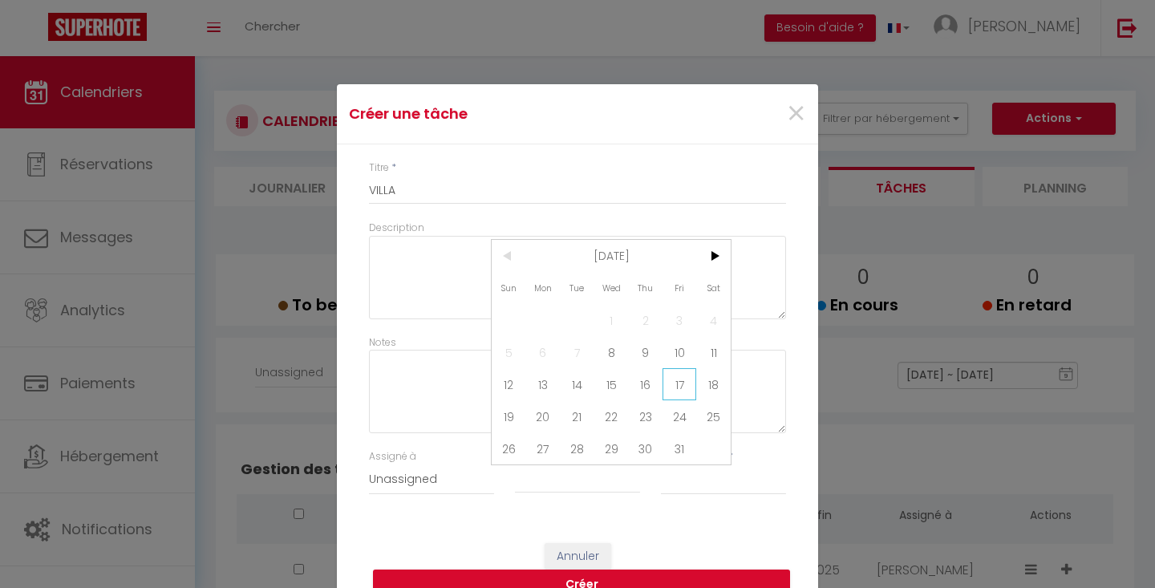
click at [684, 383] on span "17" at bounding box center [680, 384] width 34 height 32
type input "[DATE]"
select select "35596"
click at [678, 572] on button "Créer" at bounding box center [581, 585] width 417 height 30
type input "VILLA"
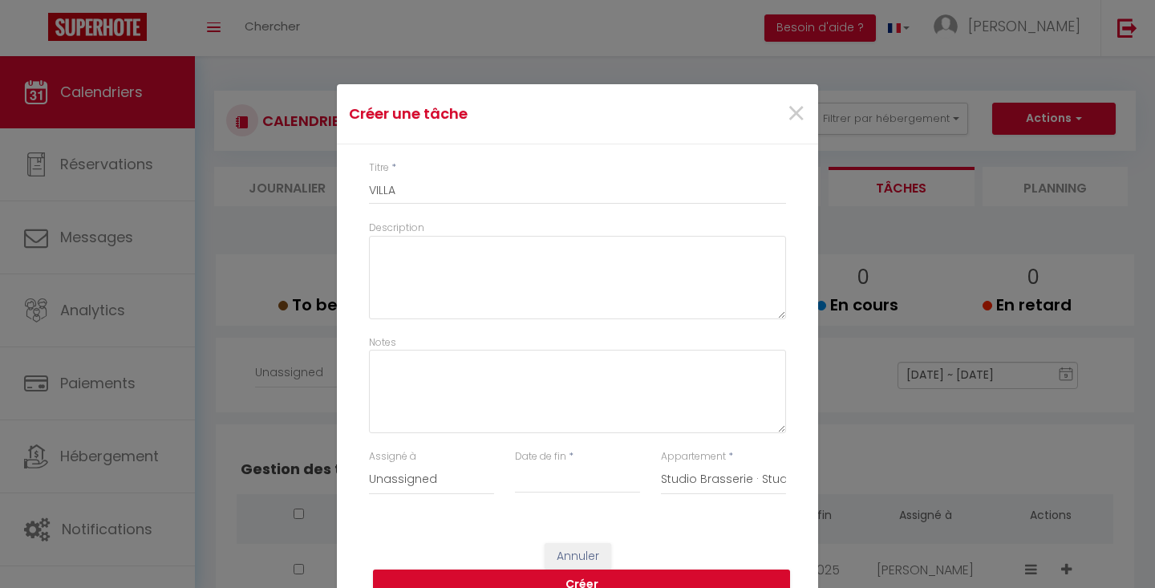
select select
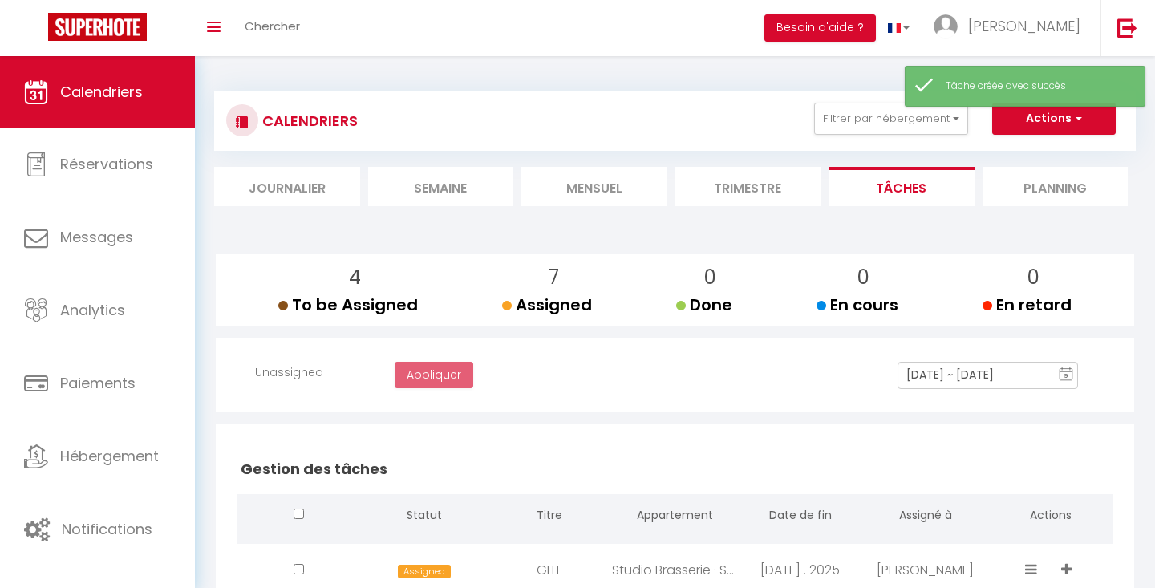
click at [1045, 116] on button "Actions" at bounding box center [1054, 119] width 124 height 32
click at [1025, 158] on link "Créer une tâche" at bounding box center [1018, 156] width 103 height 24
select select
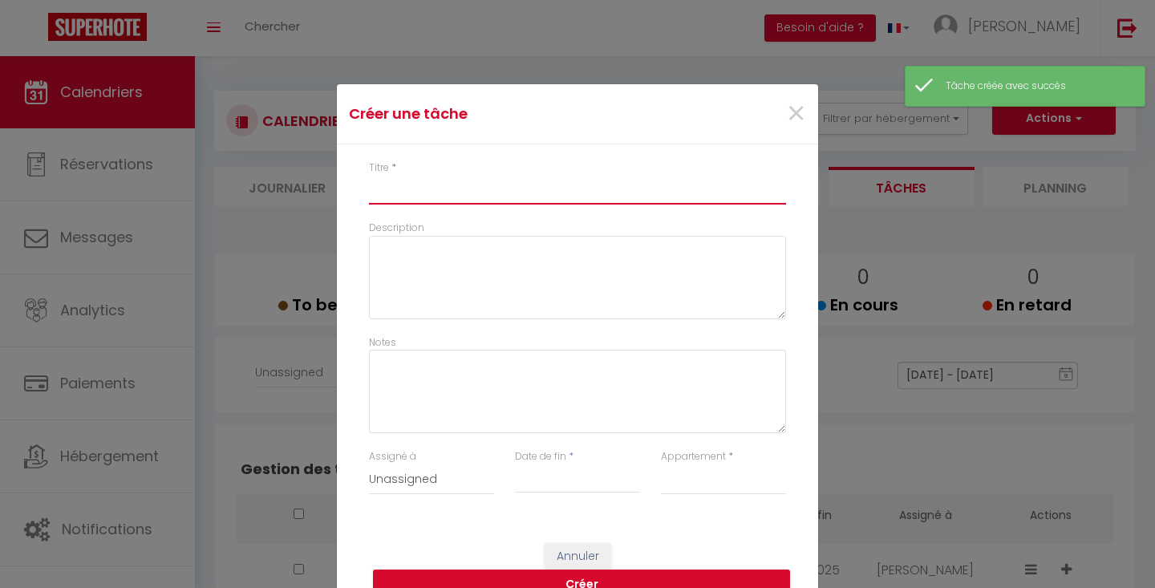
click at [588, 200] on input "Titre" at bounding box center [577, 190] width 417 height 29
type input "V"
select select
type input "VI"
select select
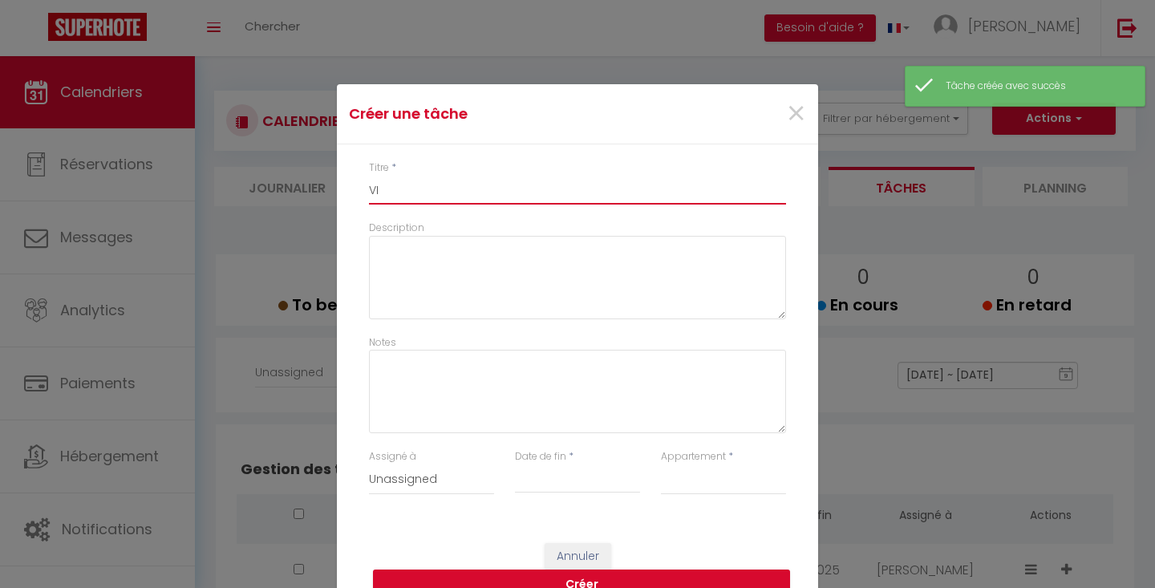
type input "VIL"
select select
type input "VILL"
select select
type input "VILLA"
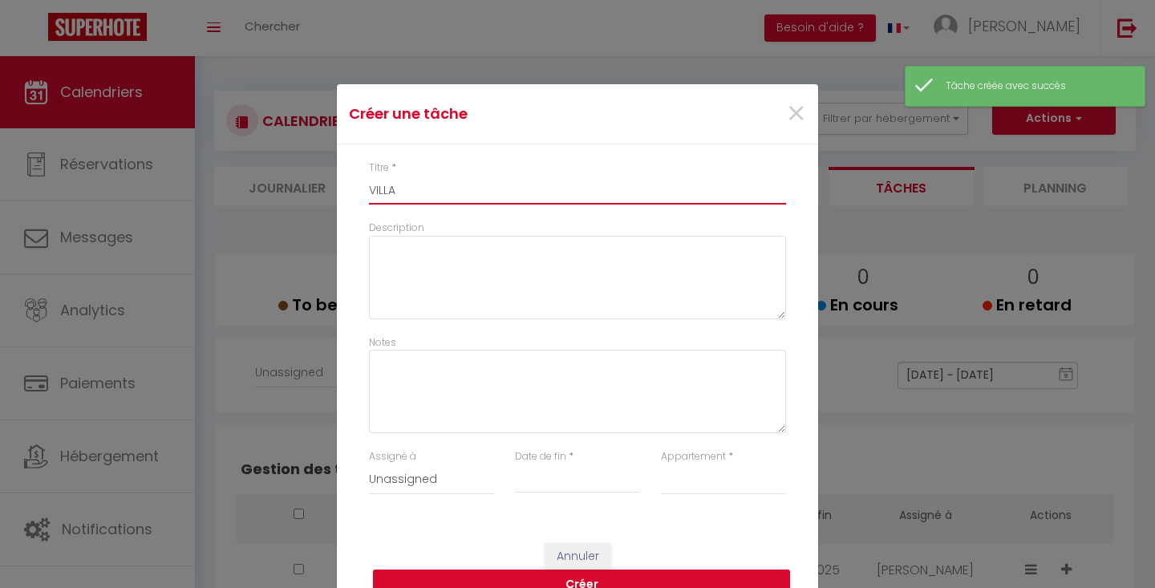
select select
type input "VILLA"
click at [540, 484] on input "Date de fin" at bounding box center [577, 480] width 125 height 21
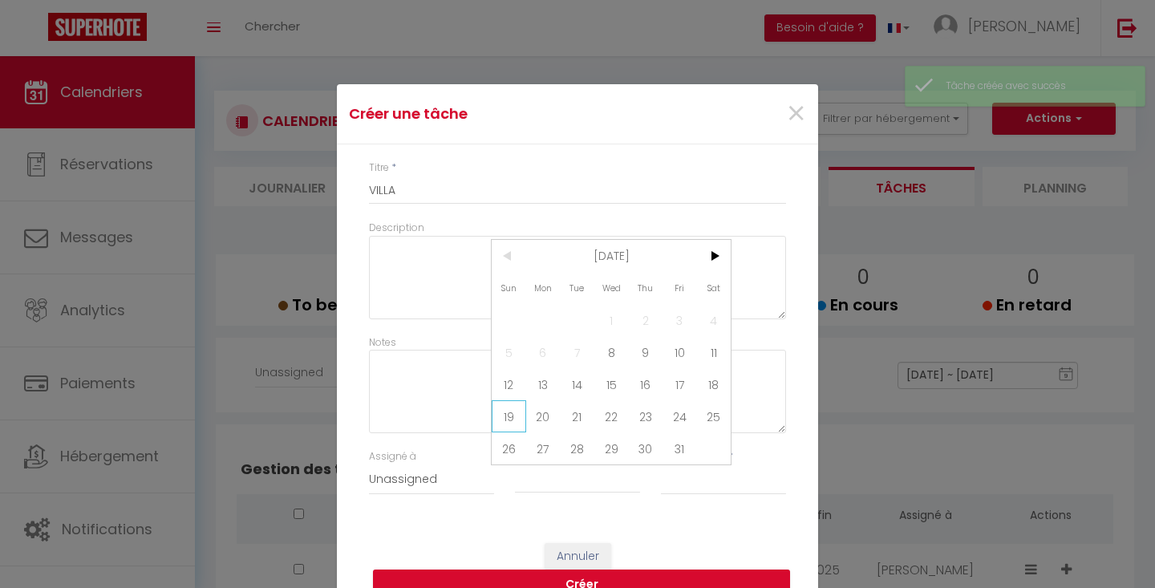
click at [512, 418] on span "19" at bounding box center [509, 416] width 34 height 32
type input "[DATE]"
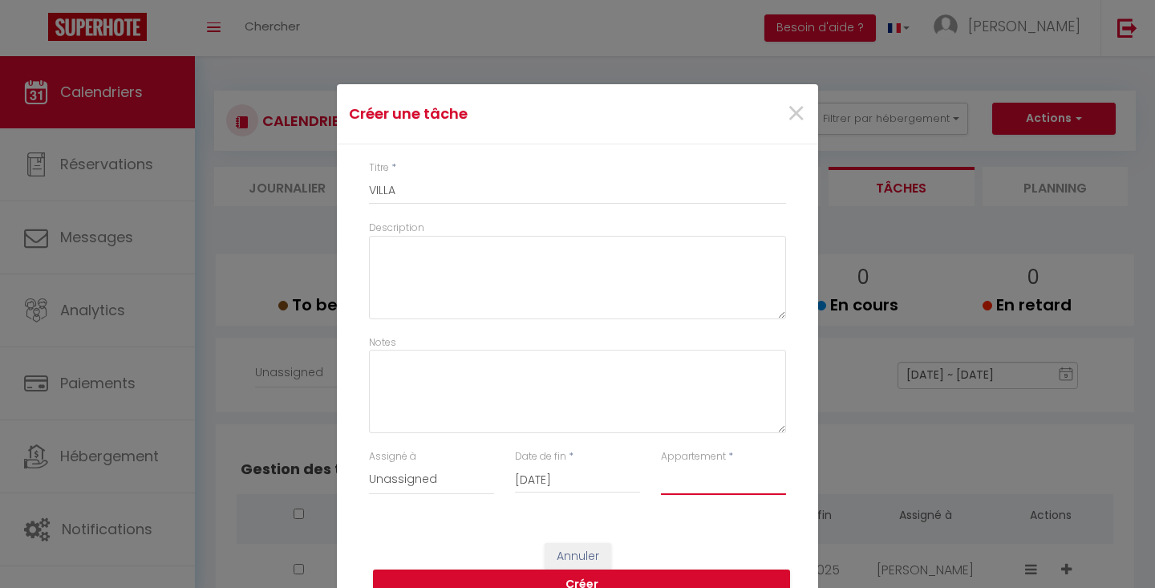
select select "35596"
click at [662, 572] on button "Créer" at bounding box center [581, 585] width 417 height 30
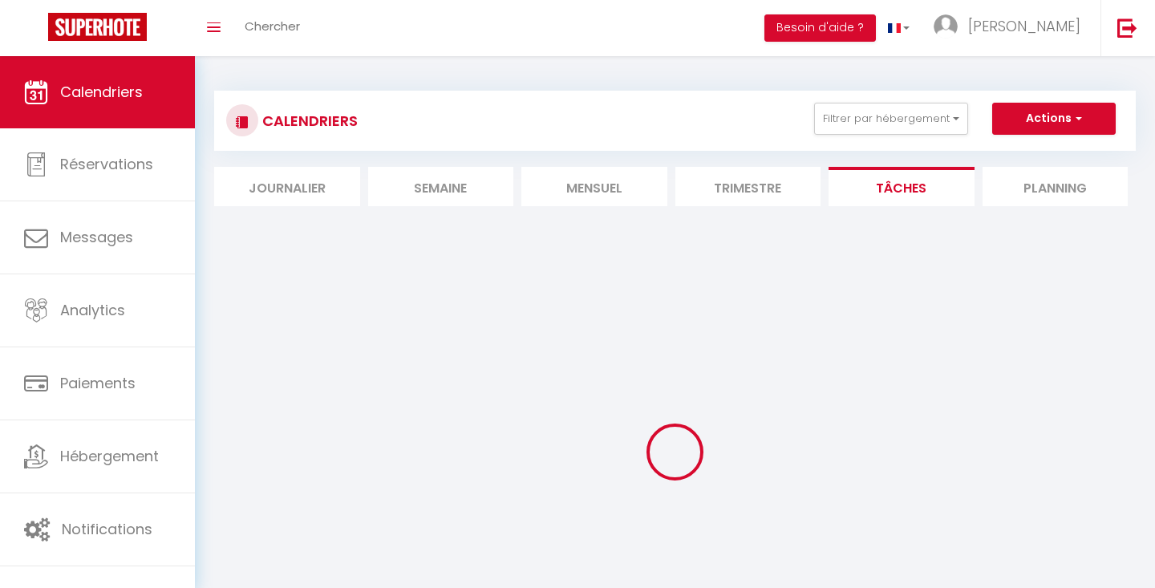
select select
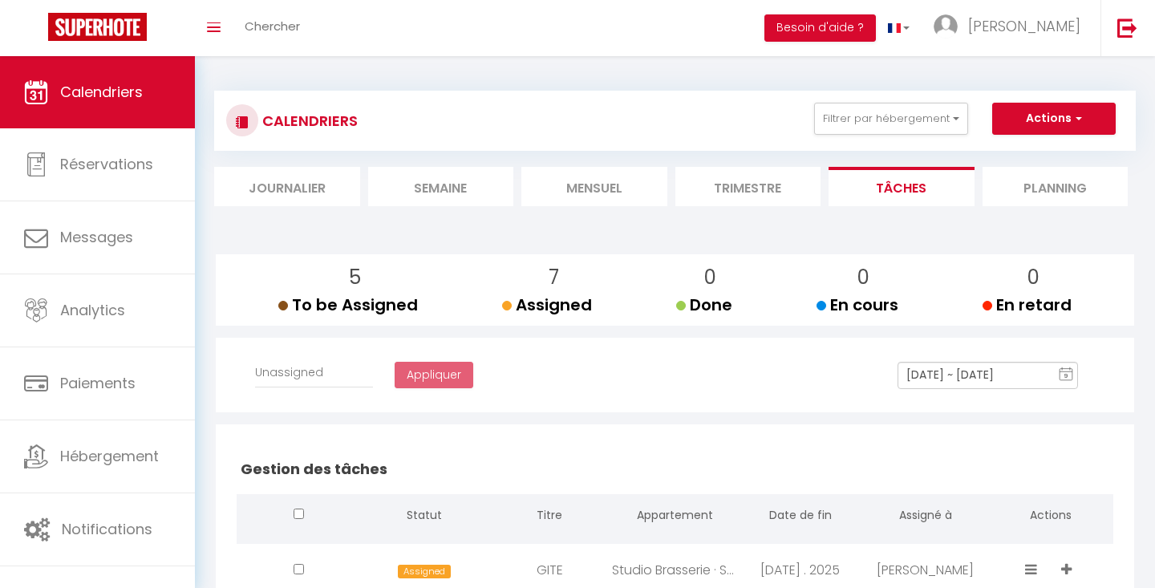
click at [1046, 116] on button "Actions" at bounding box center [1054, 119] width 124 height 32
click at [1021, 153] on link "Créer une tâche" at bounding box center [1018, 156] width 103 height 24
select select
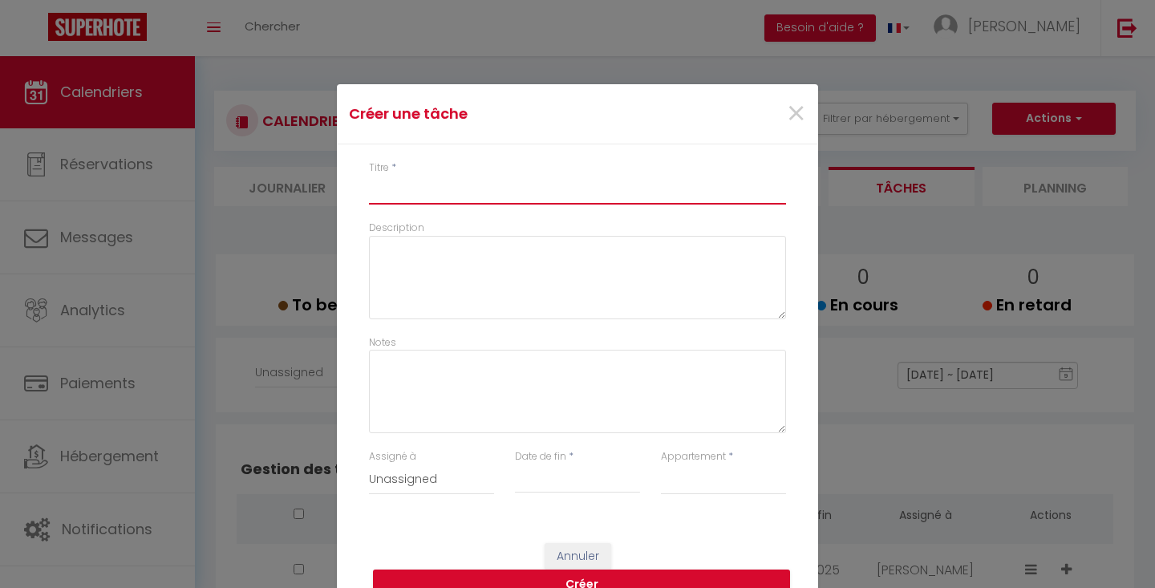
click at [589, 187] on input "Titre" at bounding box center [577, 190] width 417 height 29
type input "D"
select select
type input "DO"
select select
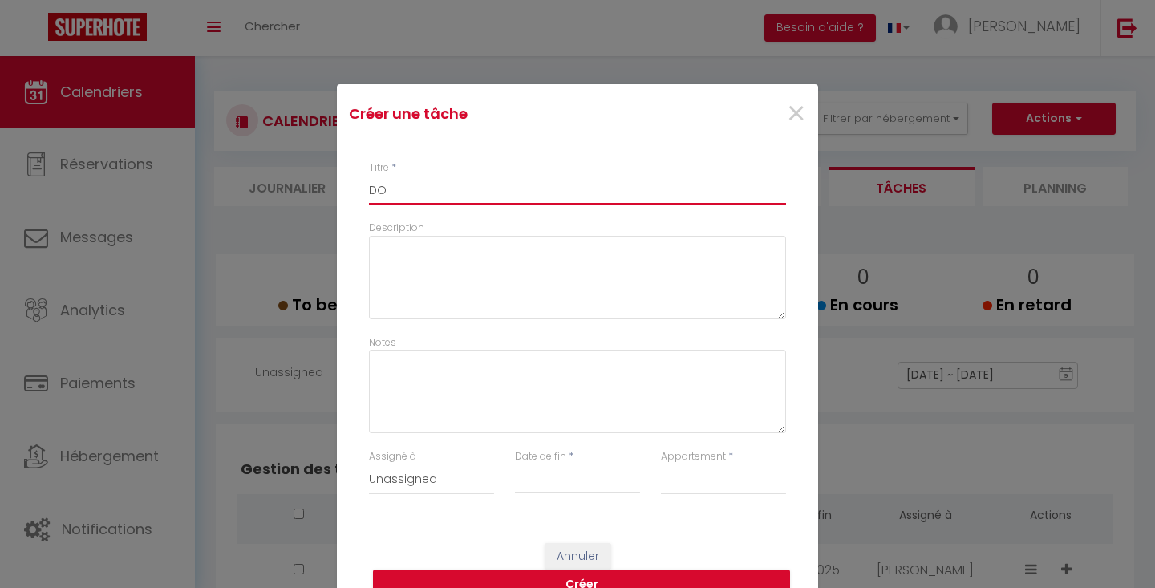
type input "DOU"
select select
type input "DOUL"
select select
type input "DOULO"
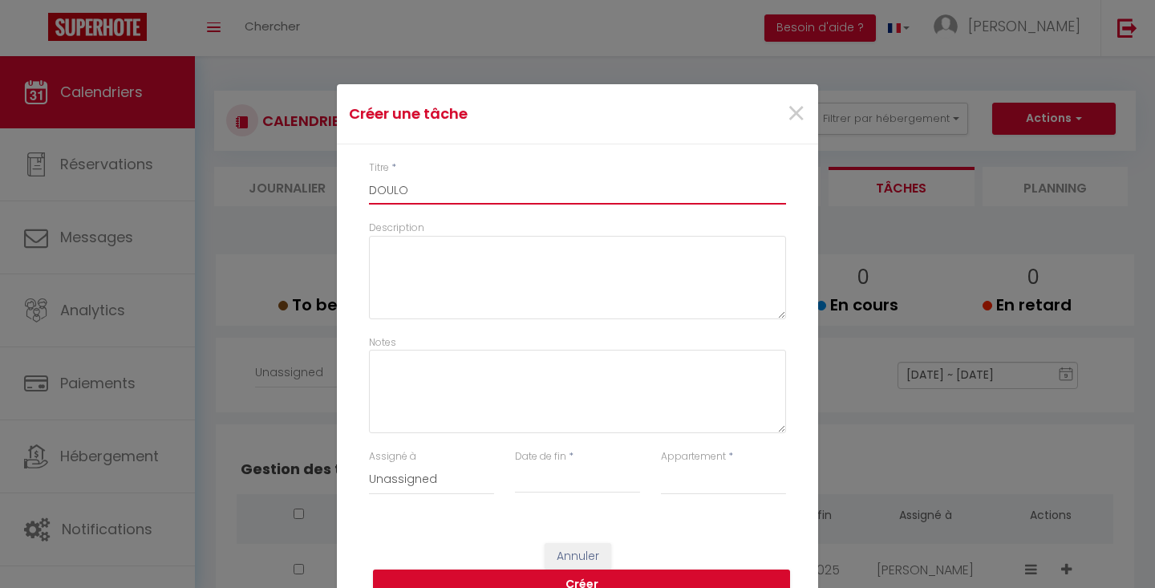
select select
type input "DOULON"
select select
type input "DOULON"
click at [566, 486] on input "Date de fin" at bounding box center [577, 480] width 125 height 21
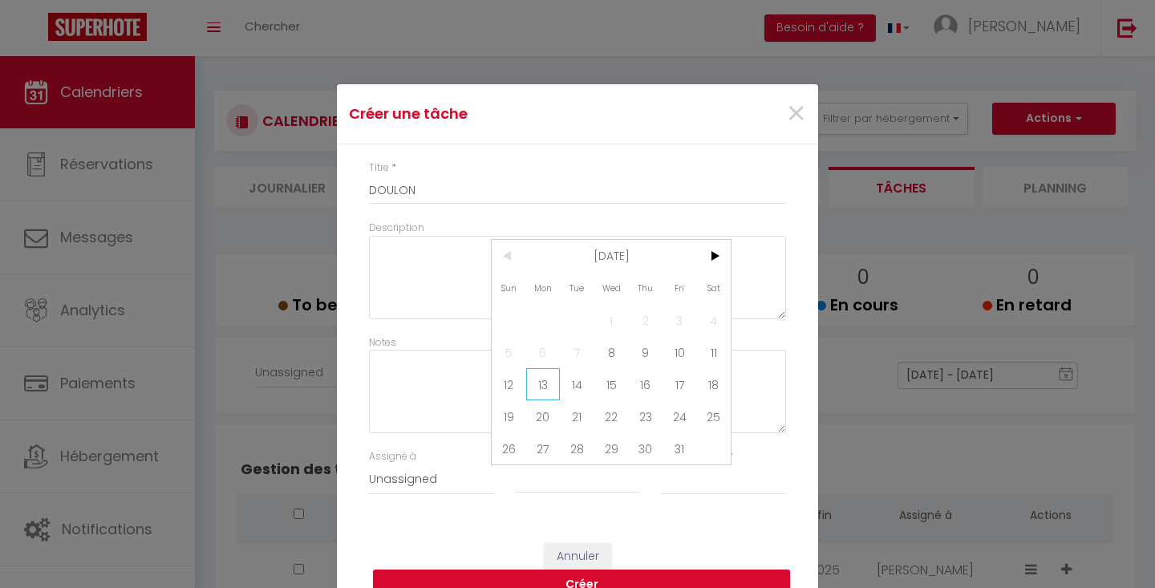
click at [542, 383] on span "13" at bounding box center [543, 384] width 34 height 32
type input "[DATE]"
select select "35596"
click at [667, 572] on button "Créer" at bounding box center [581, 585] width 417 height 30
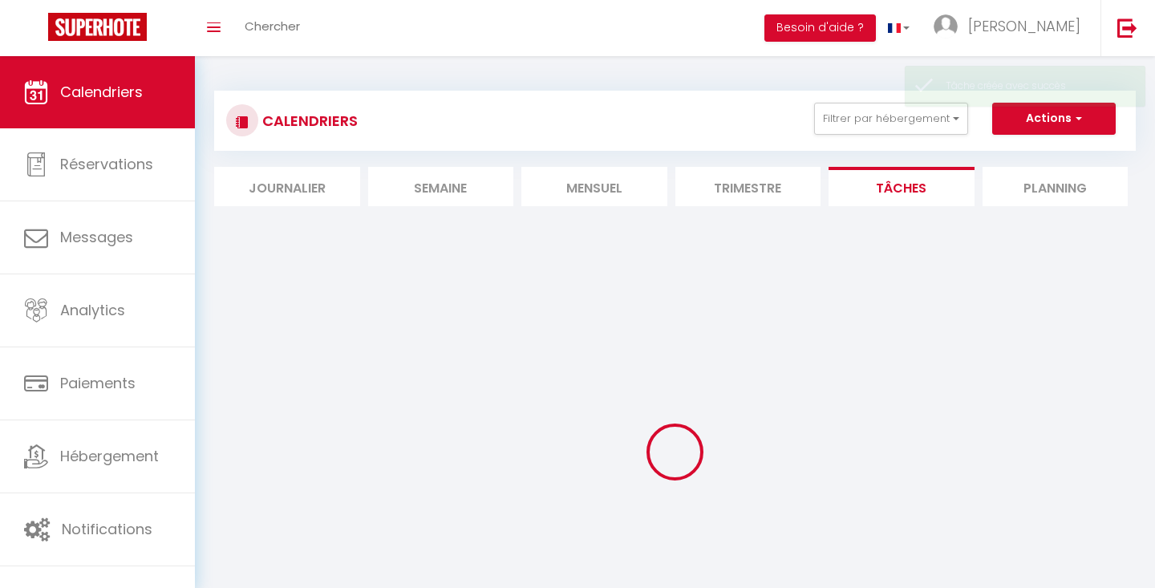
select select
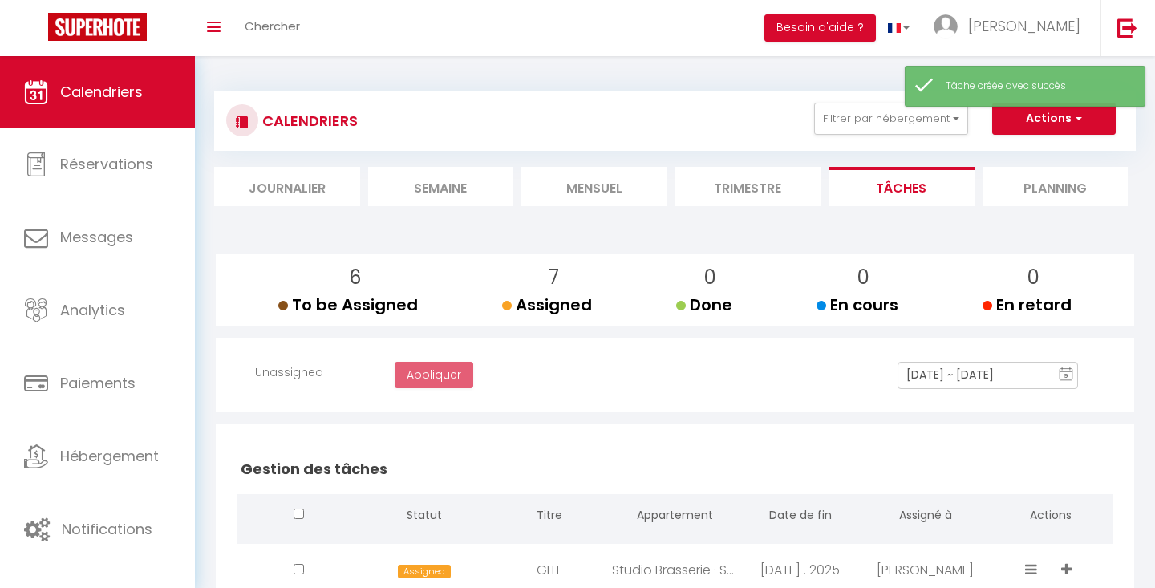
click at [1042, 114] on button "Actions" at bounding box center [1054, 119] width 124 height 32
click at [1036, 154] on link "Créer une tâche" at bounding box center [1018, 156] width 103 height 24
select select
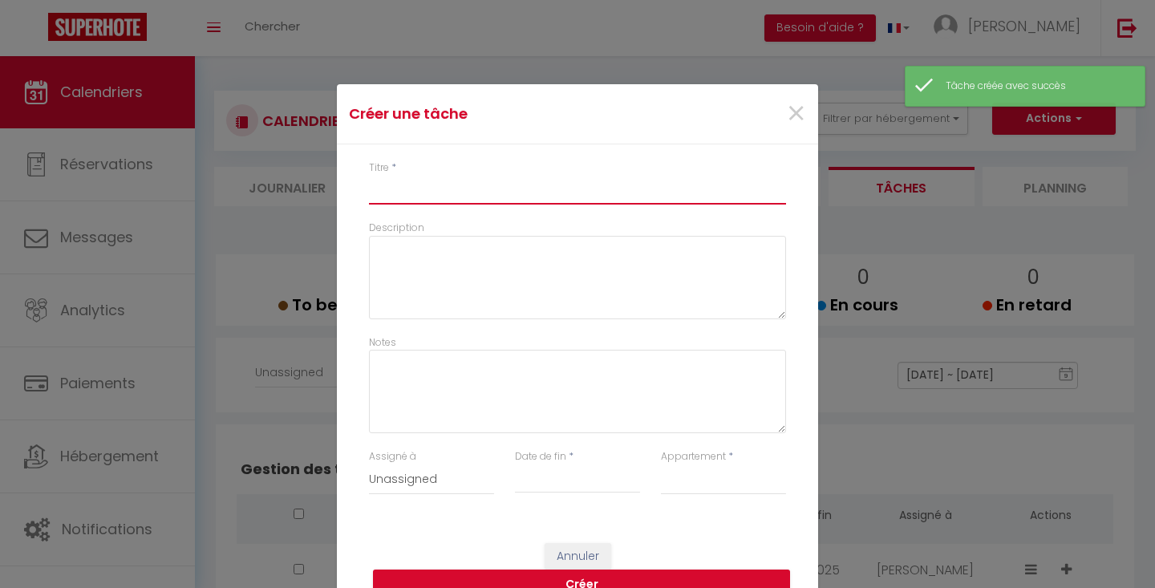
click at [689, 194] on input "Titre" at bounding box center [577, 190] width 417 height 29
type input "D"
select select
type input "DO"
select select
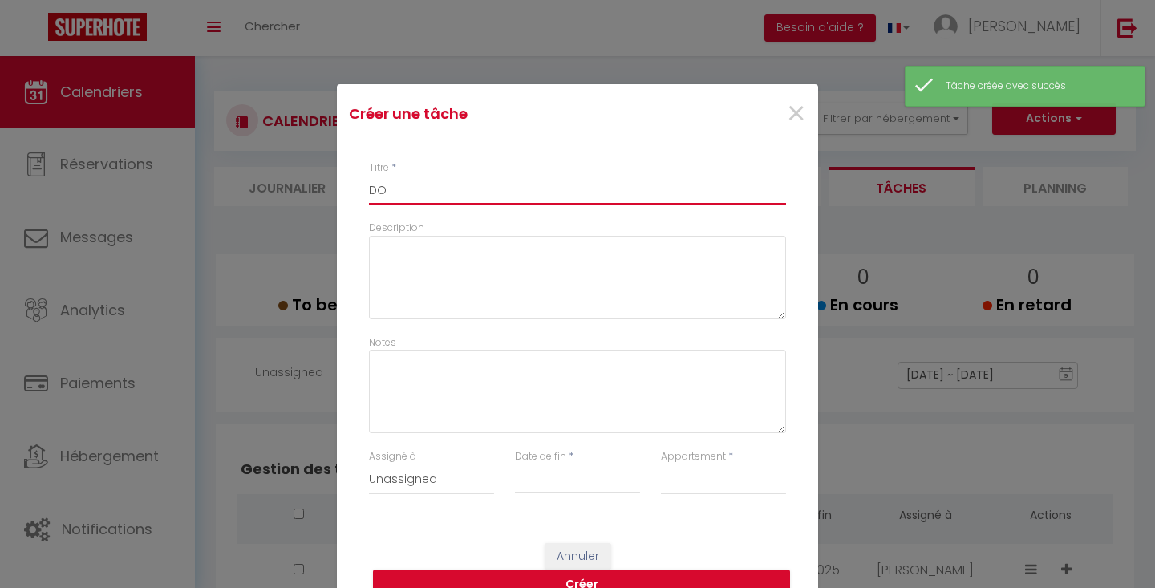
type input "DOU"
select select
type input "DOUL"
select select
type input "DOULO"
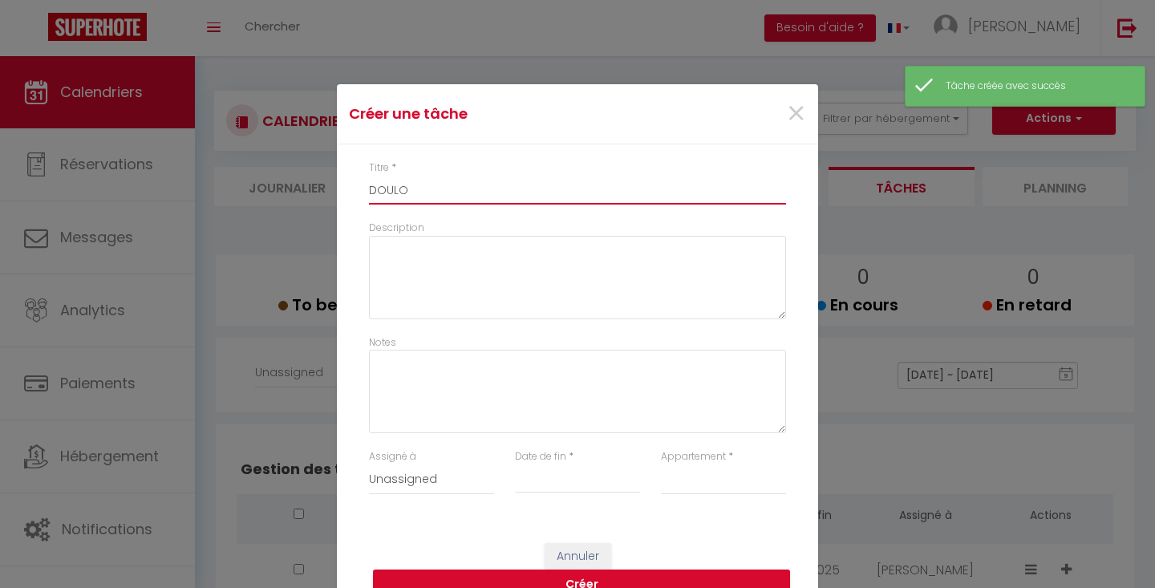
select select
type input "DOULON"
select select
type input "DOULON"
click at [558, 476] on input "Date de fin" at bounding box center [577, 480] width 125 height 21
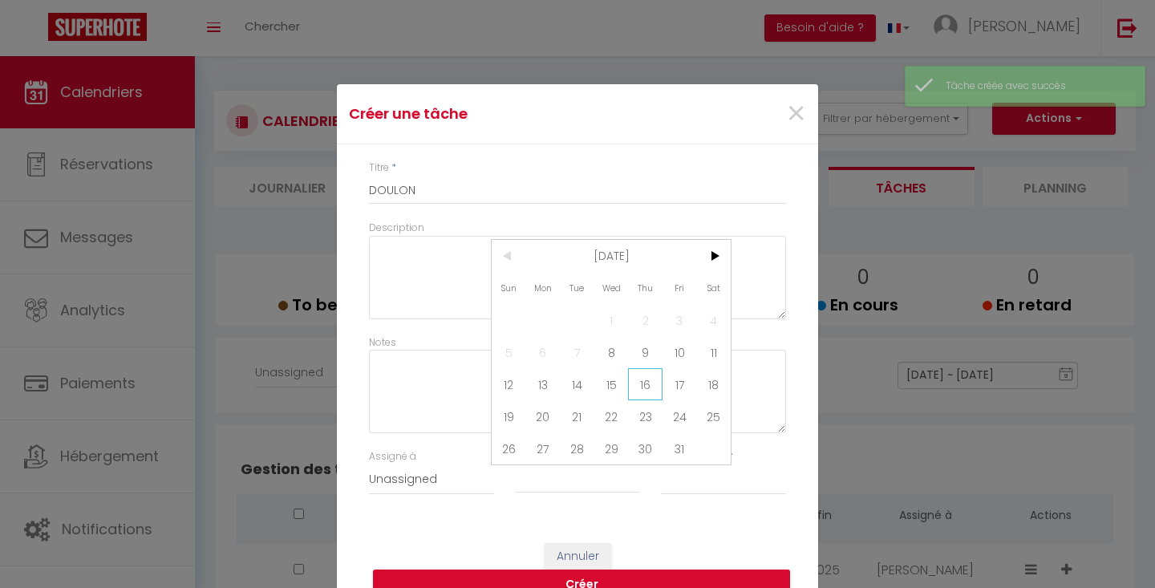
click at [652, 385] on span "16" at bounding box center [645, 384] width 34 height 32
type input "[DATE]"
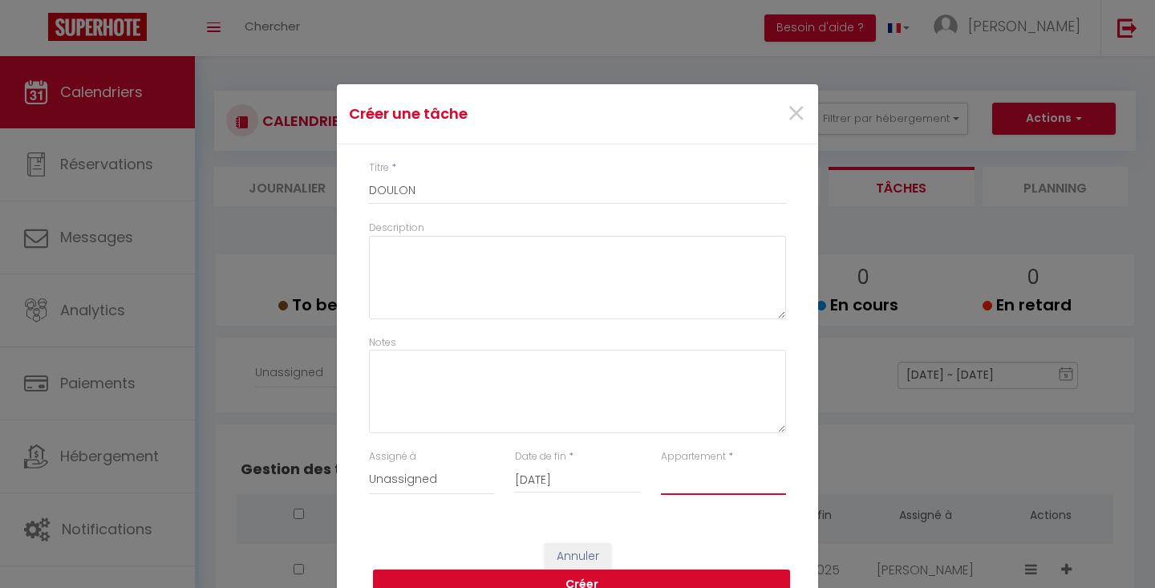
select select "35596"
click at [666, 574] on button "Créer" at bounding box center [581, 585] width 417 height 30
type input "DOULON"
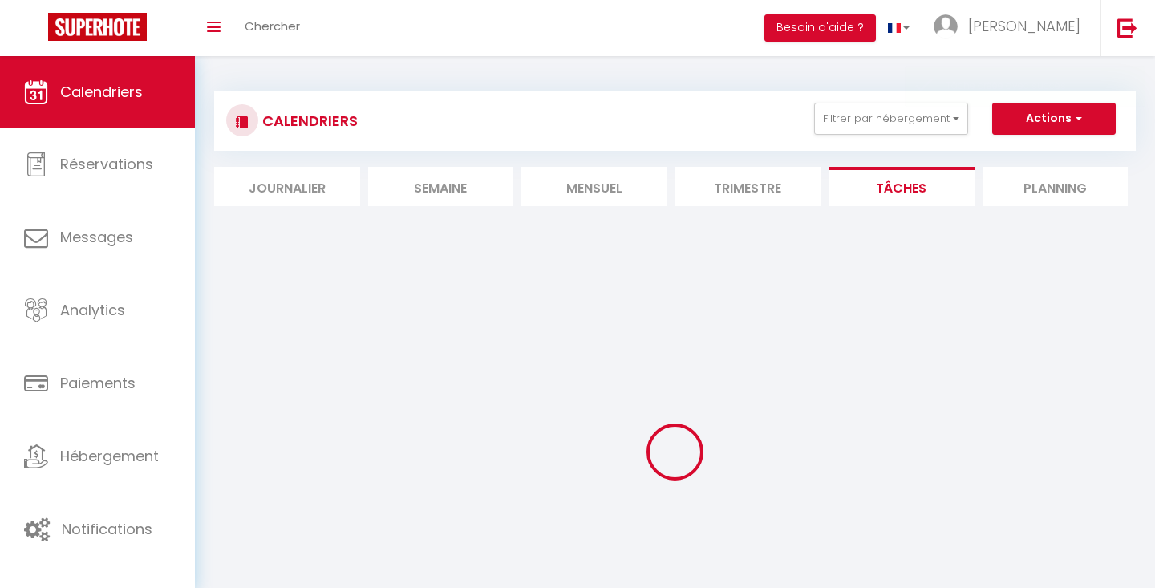
select select
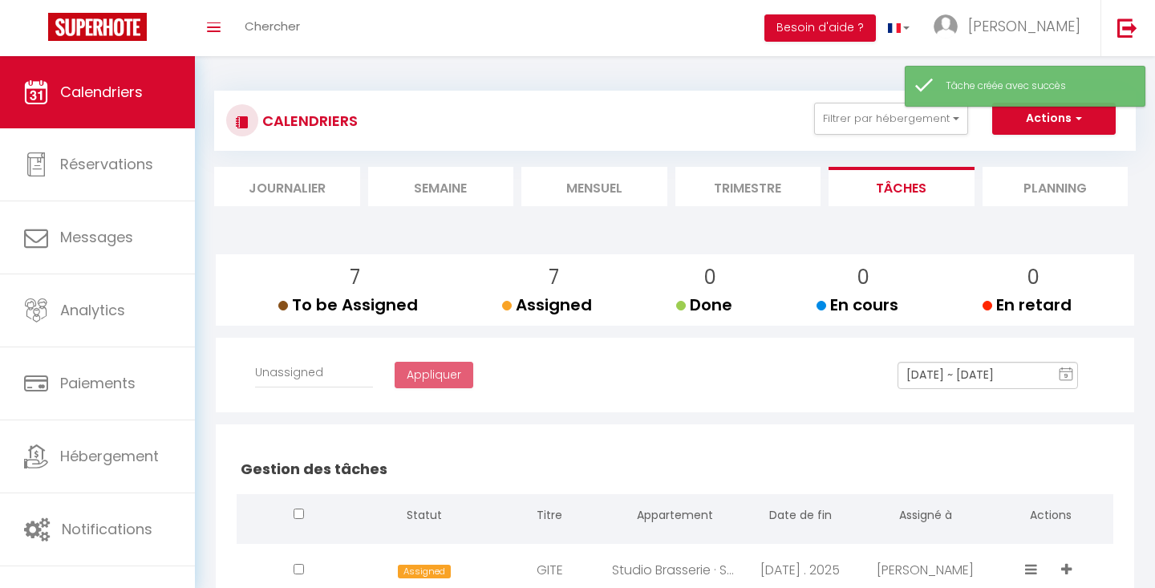
click at [1041, 116] on button "Actions" at bounding box center [1054, 119] width 124 height 32
click at [1028, 145] on link "Créer une tâche" at bounding box center [1018, 156] width 103 height 24
select select
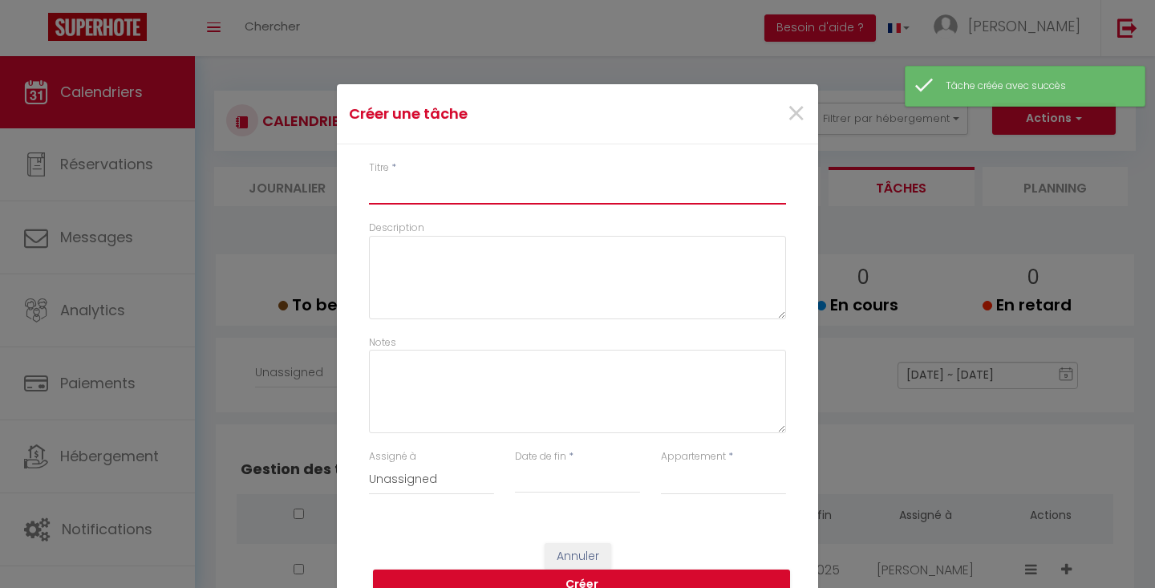
click at [708, 192] on input "Titre" at bounding box center [577, 190] width 417 height 29
type input "D"
select select
type input "DO"
select select
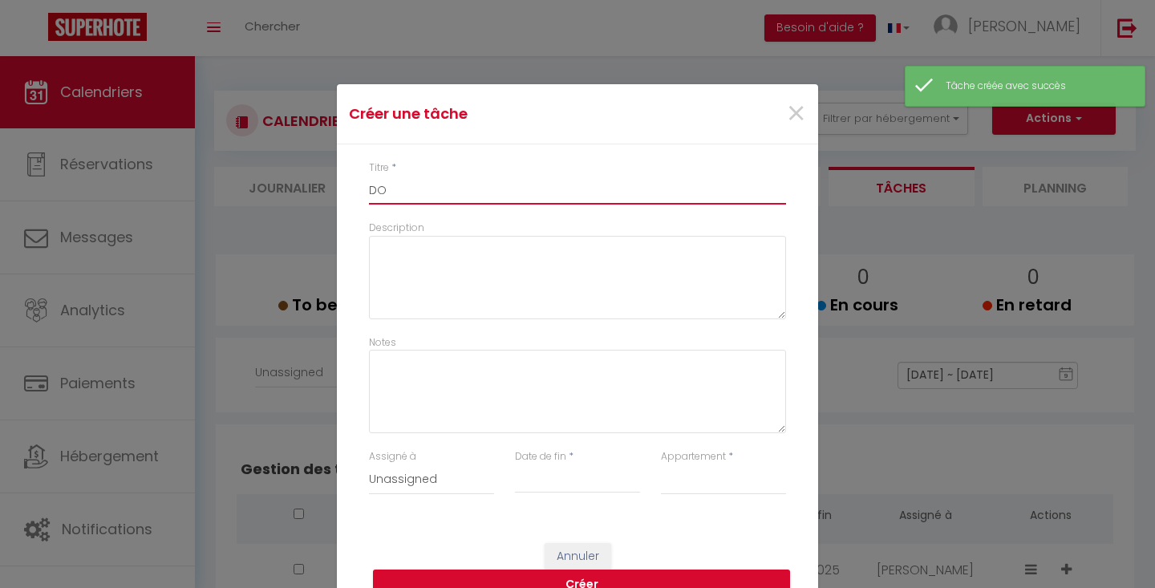
type input "DOU"
select select
type input "DOUL"
select select
type input "DOULO"
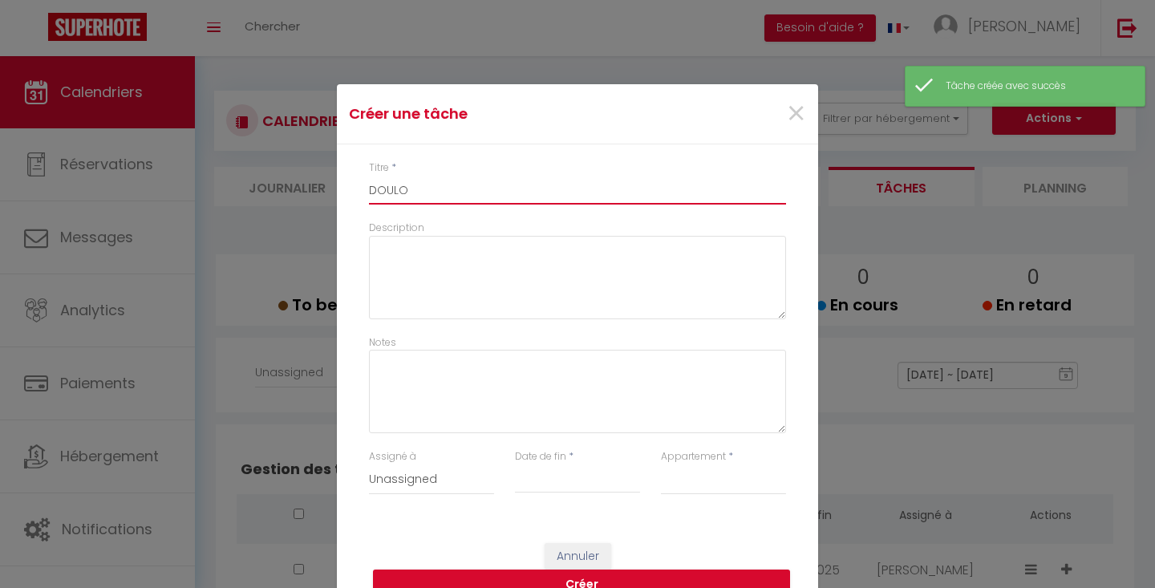
select select
type input "DOULON"
select select
type input "DOULON"
click at [560, 485] on input "Date de fin" at bounding box center [577, 480] width 125 height 21
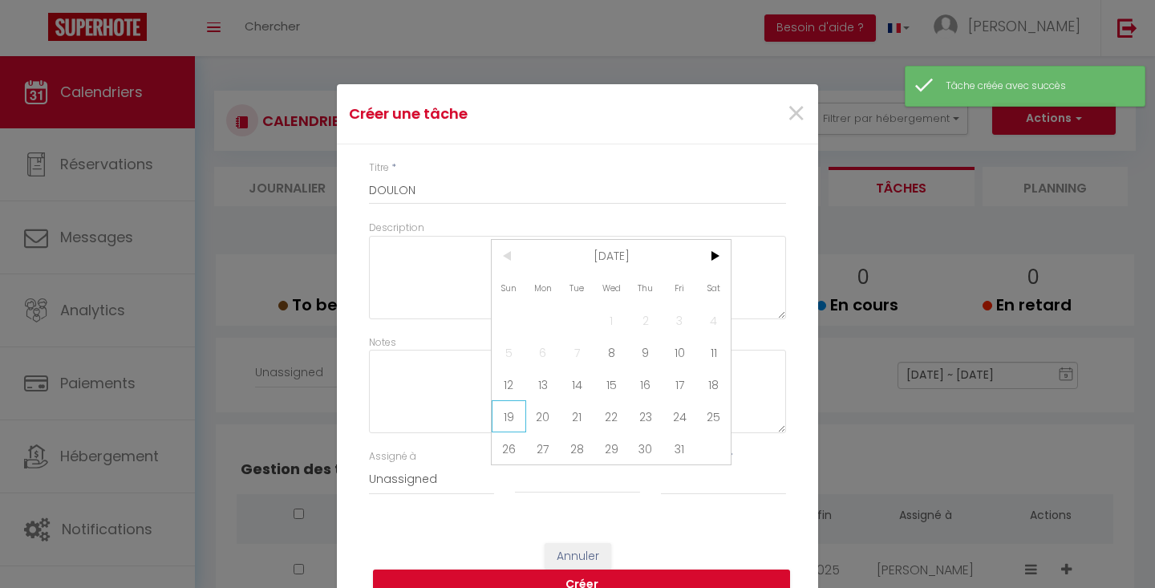
click at [510, 413] on span "19" at bounding box center [509, 416] width 34 height 32
type input "[DATE]"
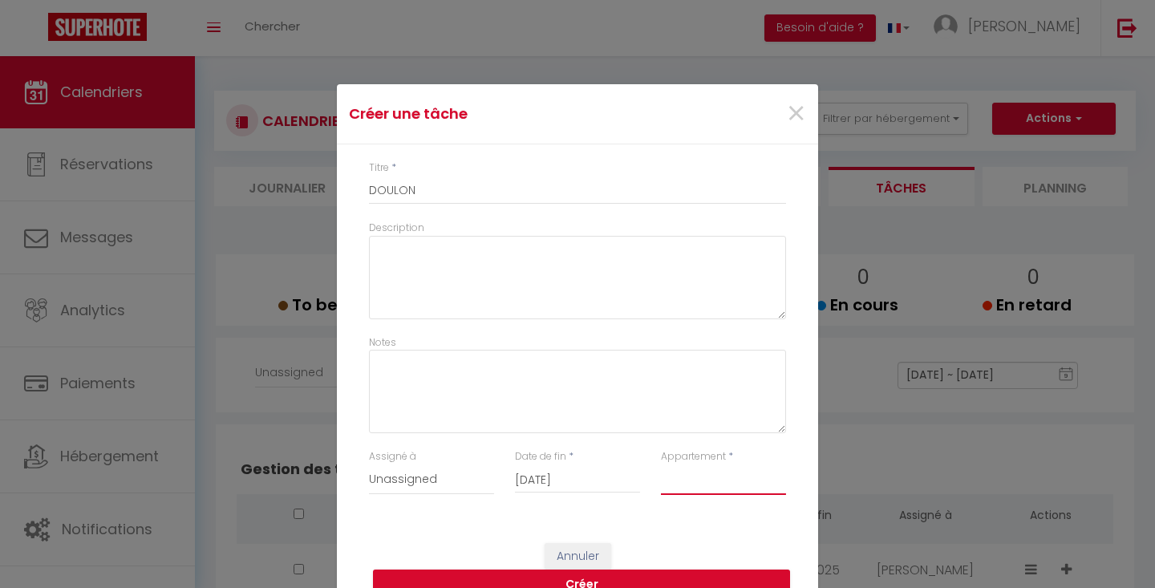
select select "35596"
click at [671, 577] on button "Créer" at bounding box center [581, 585] width 417 height 30
select select
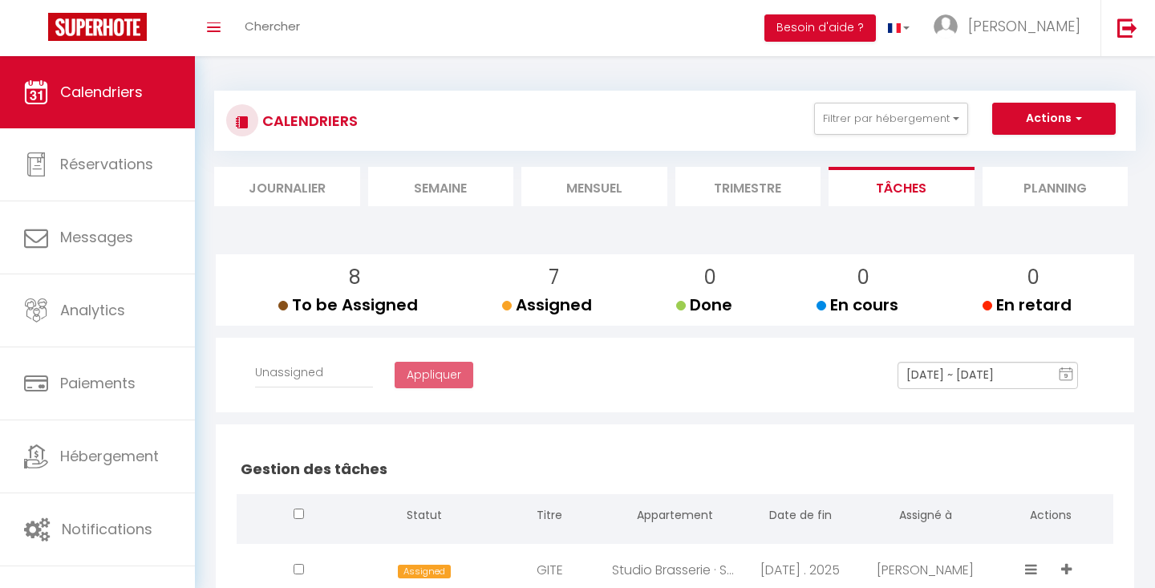
click at [1059, 120] on button "Actions" at bounding box center [1054, 119] width 124 height 32
click at [1045, 148] on link "Créer une tâche" at bounding box center [1018, 156] width 103 height 24
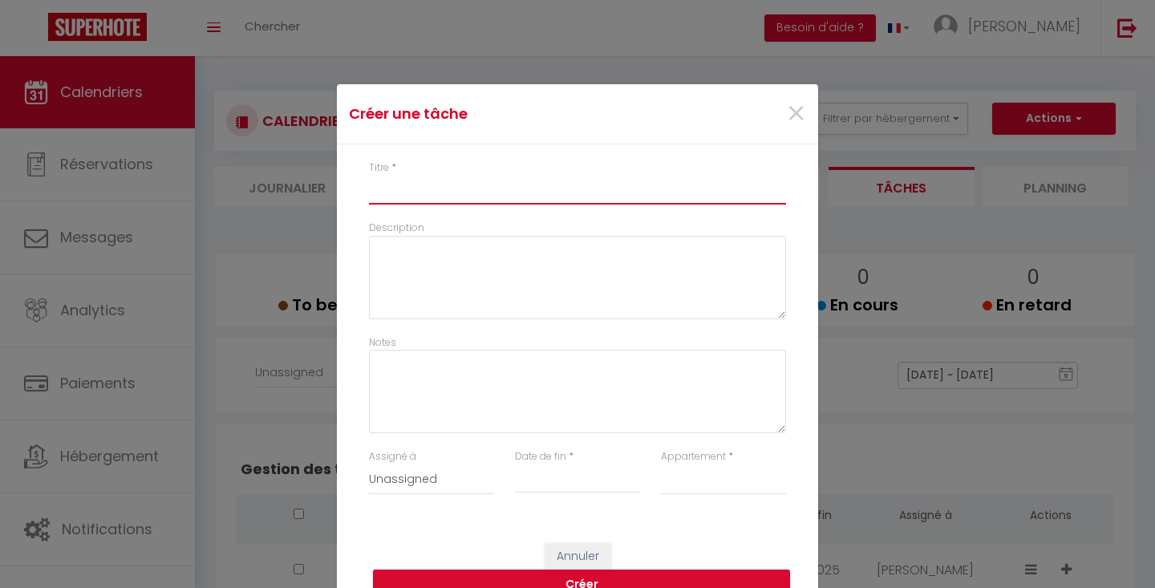
click at [682, 189] on input "Titre" at bounding box center [577, 190] width 417 height 29
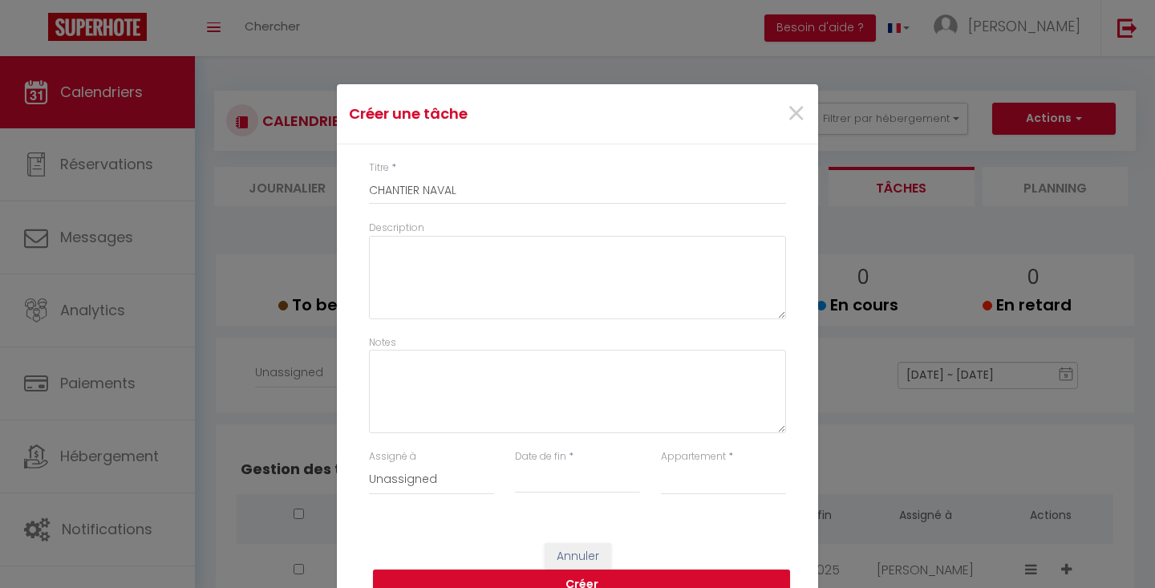
click at [558, 496] on div "Date de fin * < [DATE] > Sun Mon Tue Wed Thu Fri Sat 1 2 3 4 5 6 7 8 9 10 11 12…" at bounding box center [578, 480] width 146 height 62
click at [559, 474] on input "Date de fin" at bounding box center [577, 480] width 125 height 21
click at [510, 415] on span "19" at bounding box center [509, 416] width 34 height 32
click at [671, 567] on div "Annuler Créer" at bounding box center [577, 571] width 481 height 89
click at [671, 578] on button "Créer" at bounding box center [581, 585] width 417 height 30
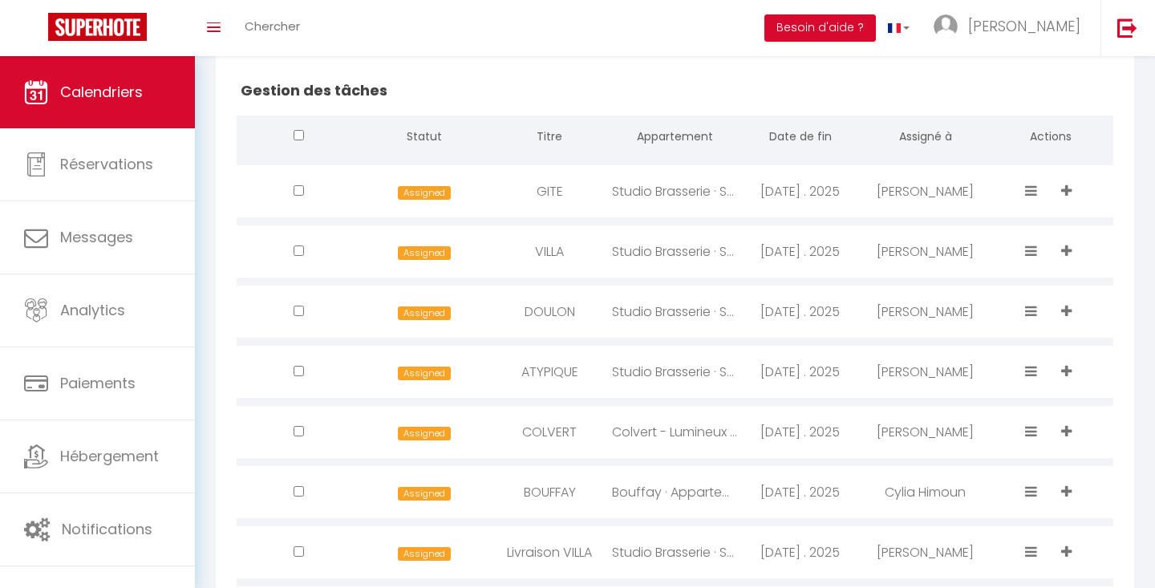
scroll to position [386, 0]
